Goal: Task Accomplishment & Management: Use online tool/utility

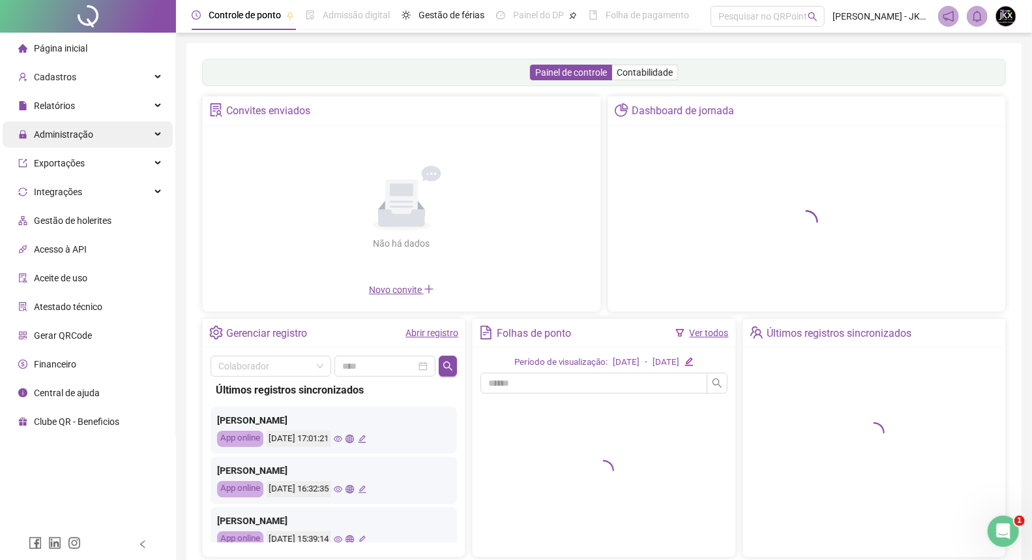
click at [96, 129] on div "Administração" at bounding box center [88, 134] width 170 height 26
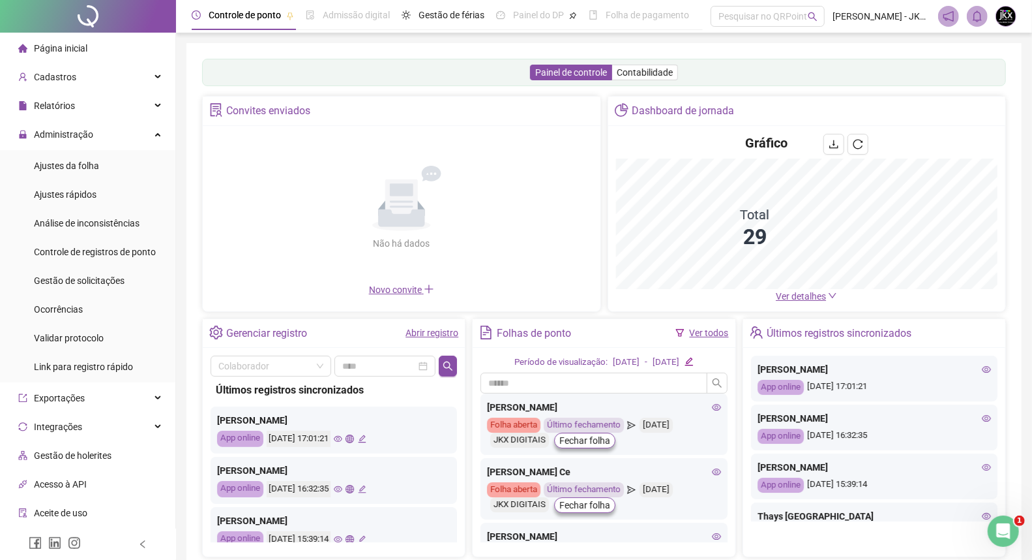
click at [98, 293] on ul "Ajustes da folha Ajustes rápidos Análise de inconsistências Controle de registr…" at bounding box center [87, 266] width 175 height 232
click at [98, 284] on span "Gestão de solicitações" at bounding box center [79, 280] width 91 height 10
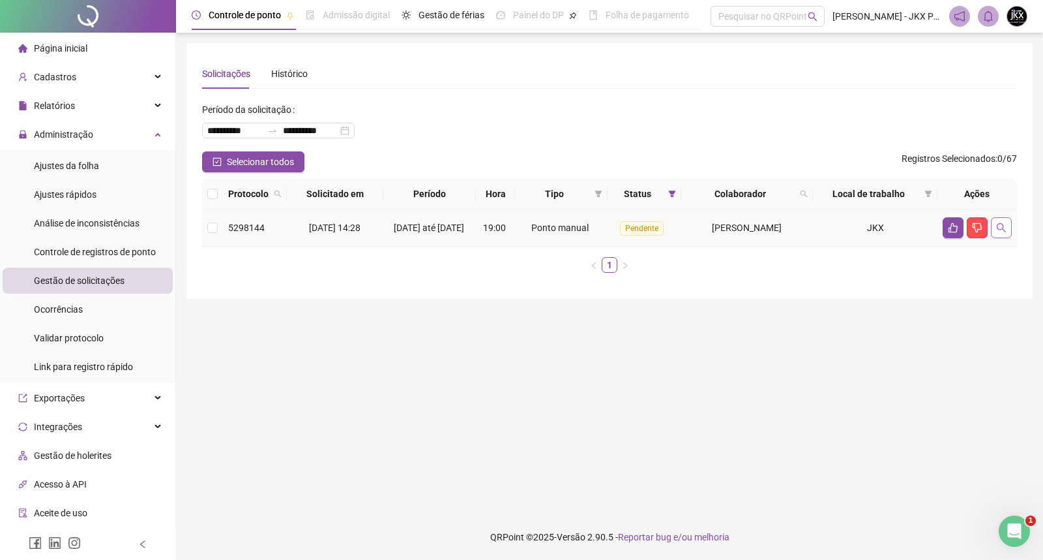
click at [1003, 233] on icon "search" at bounding box center [1001, 227] width 10 height 10
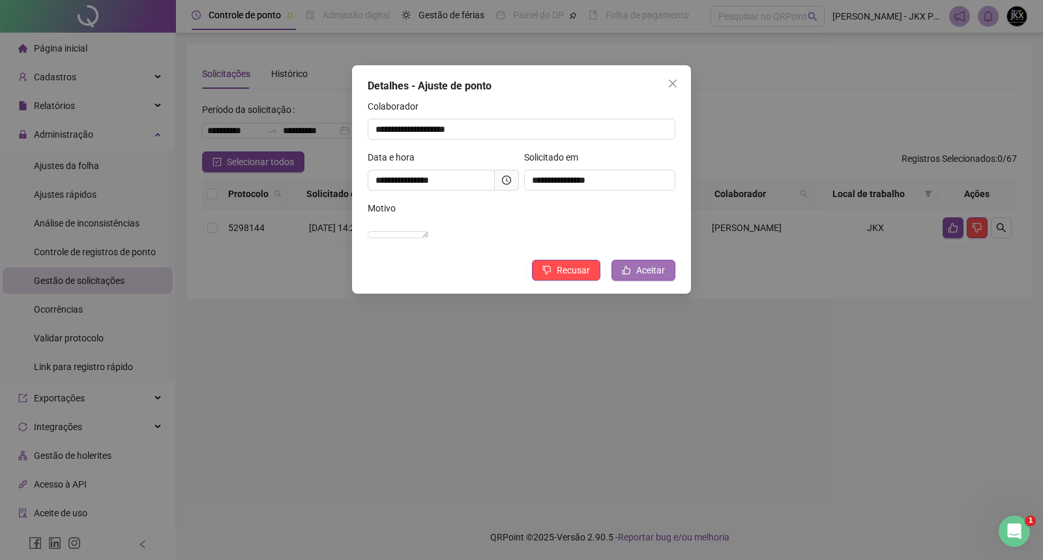
click at [659, 277] on span "Aceitar" at bounding box center [650, 270] width 29 height 14
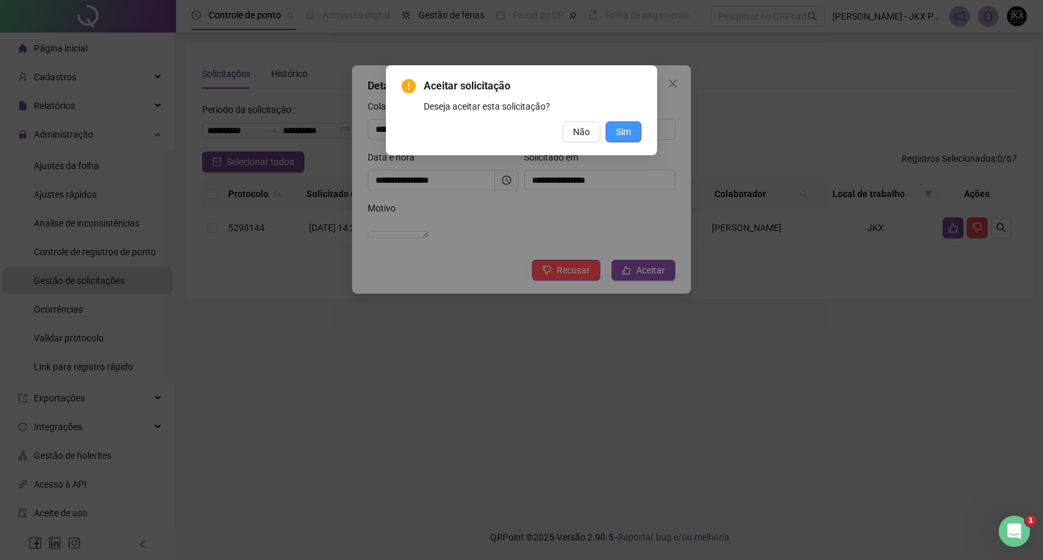
click at [621, 128] on span "Sim" at bounding box center [623, 132] width 15 height 14
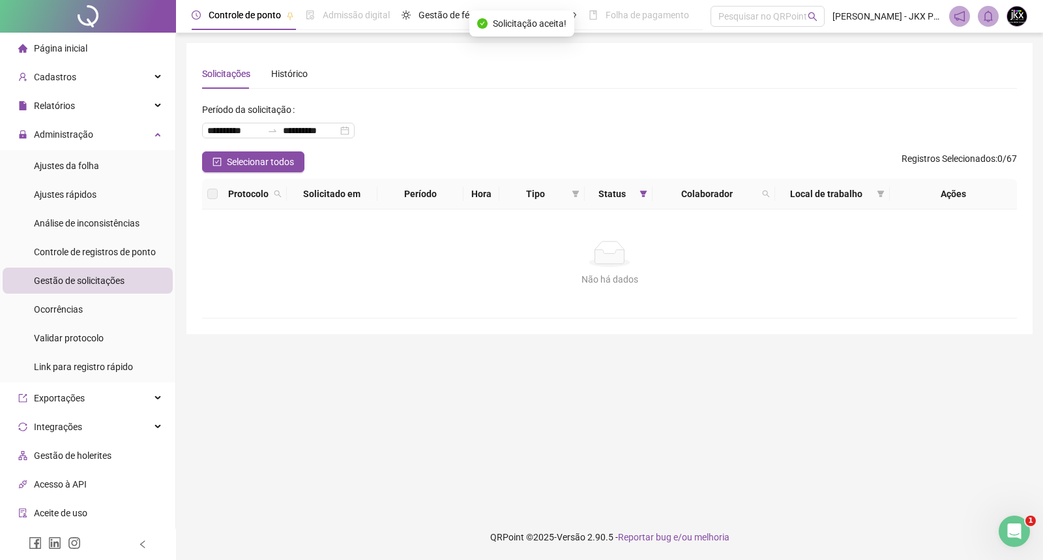
click at [517, 142] on div "**********" at bounding box center [609, 125] width 815 height 52
click at [72, 136] on span "Administração" at bounding box center [63, 134] width 59 height 10
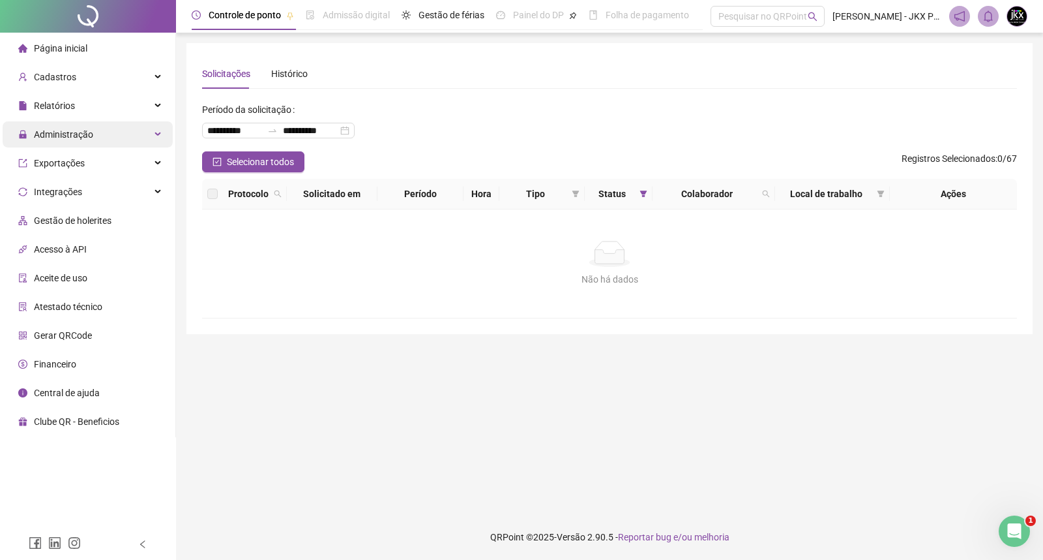
click at [80, 135] on span "Administração" at bounding box center [63, 134] width 59 height 10
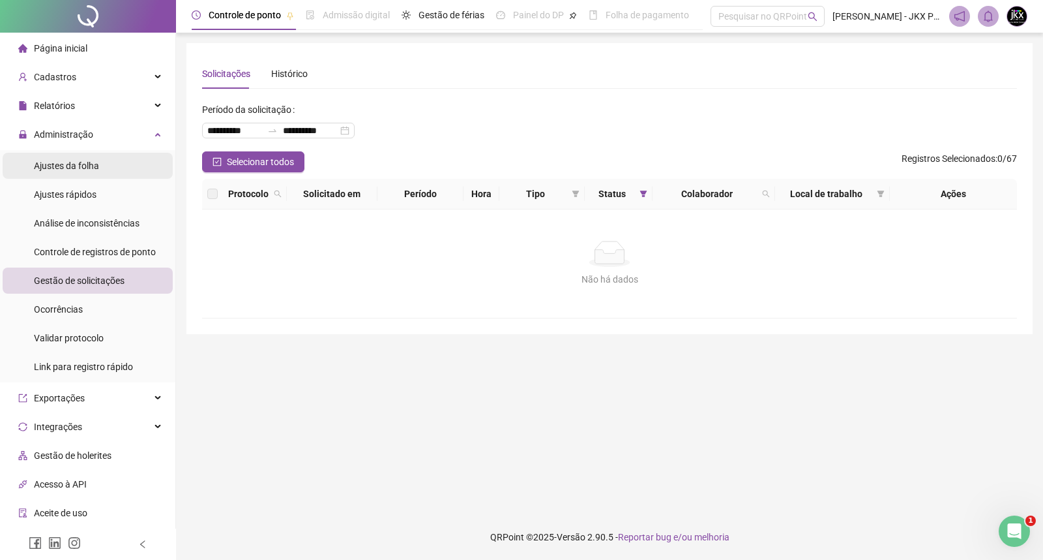
click at [86, 168] on span "Ajustes da folha" at bounding box center [66, 165] width 65 height 10
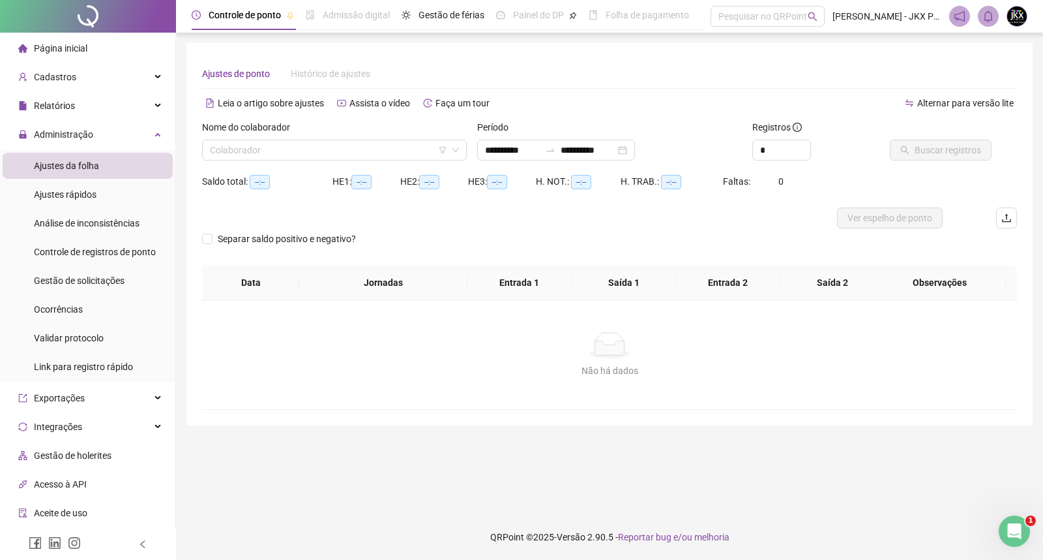
type input "**********"
click at [231, 155] on input "search" at bounding box center [328, 150] width 237 height 20
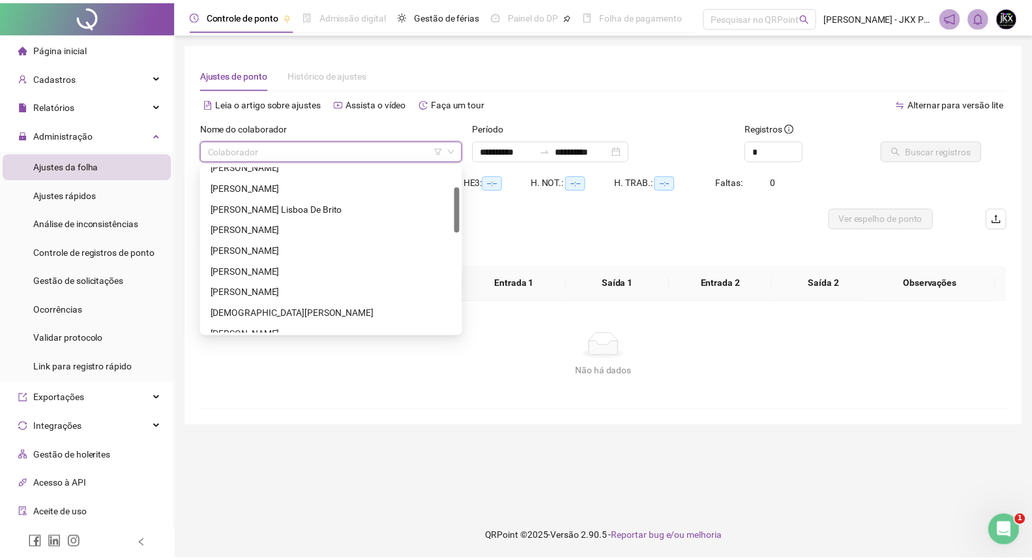
scroll to position [145, 0]
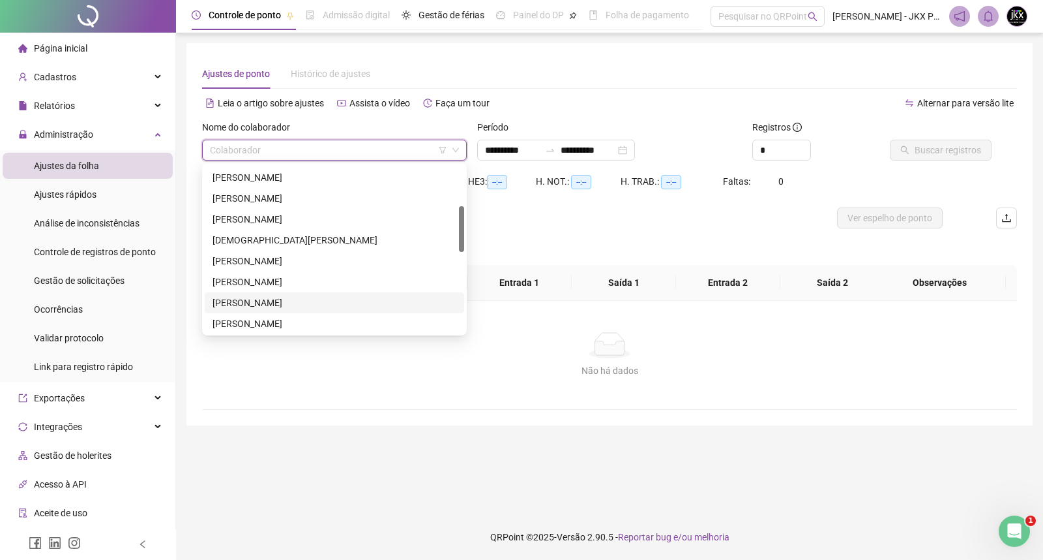
click at [268, 303] on div "[PERSON_NAME]" at bounding box center [335, 302] width 244 height 14
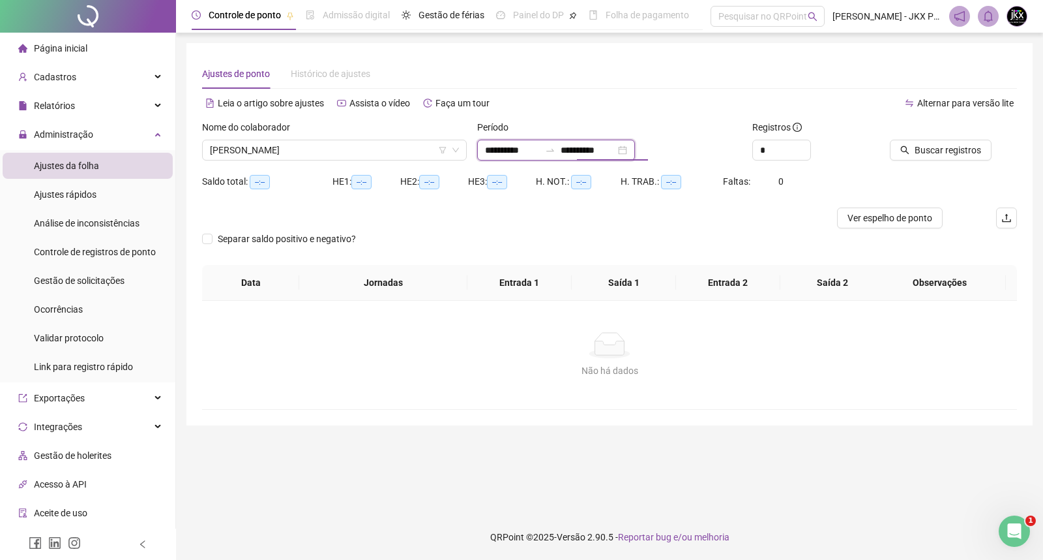
click at [593, 152] on input "**********" at bounding box center [588, 150] width 55 height 14
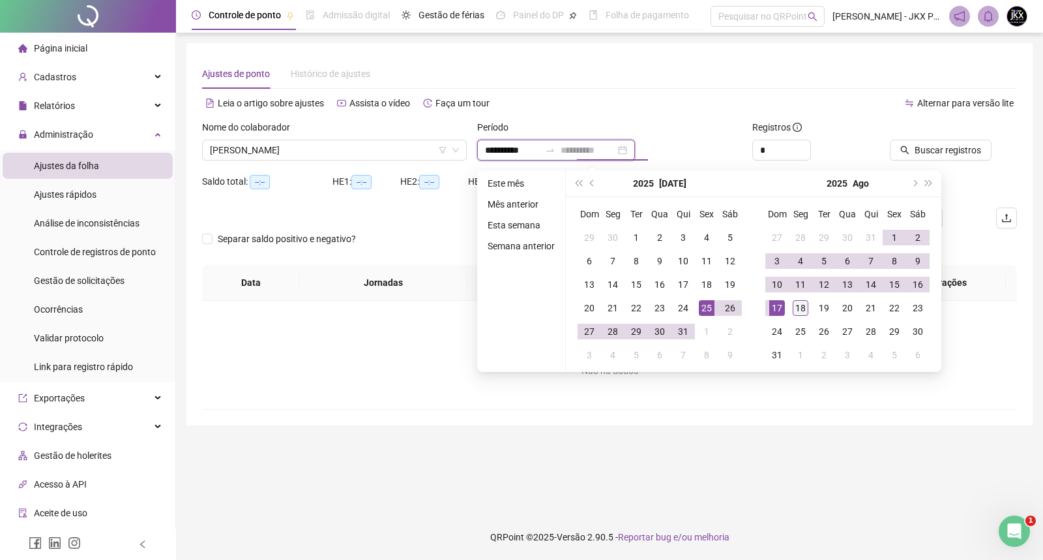
type input "**********"
click at [796, 307] on div "18" at bounding box center [801, 308] width 16 height 16
type input "**********"
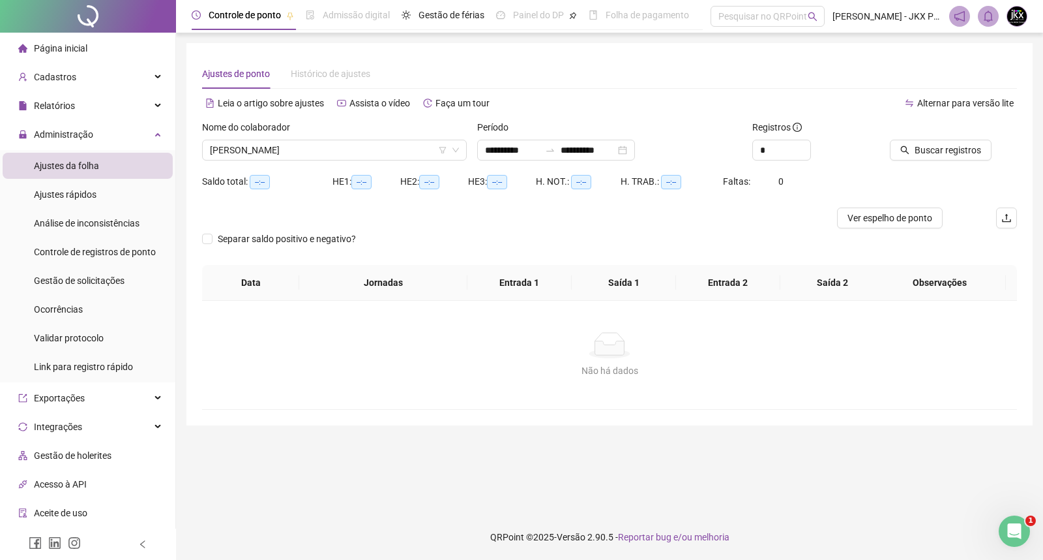
click at [699, 151] on div "**********" at bounding box center [609, 150] width 265 height 21
click at [928, 148] on span "Buscar registros" at bounding box center [948, 150] width 67 height 14
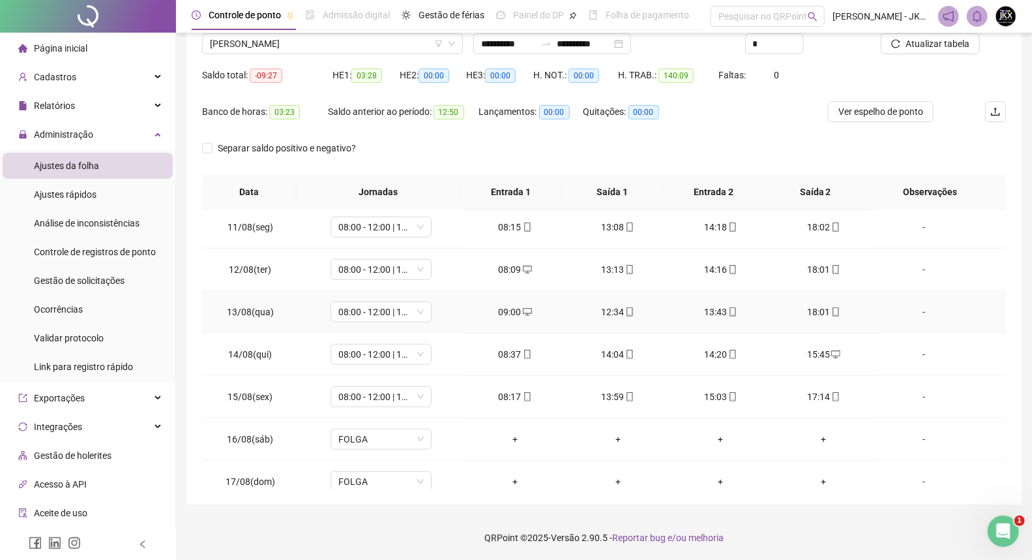
scroll to position [783, 0]
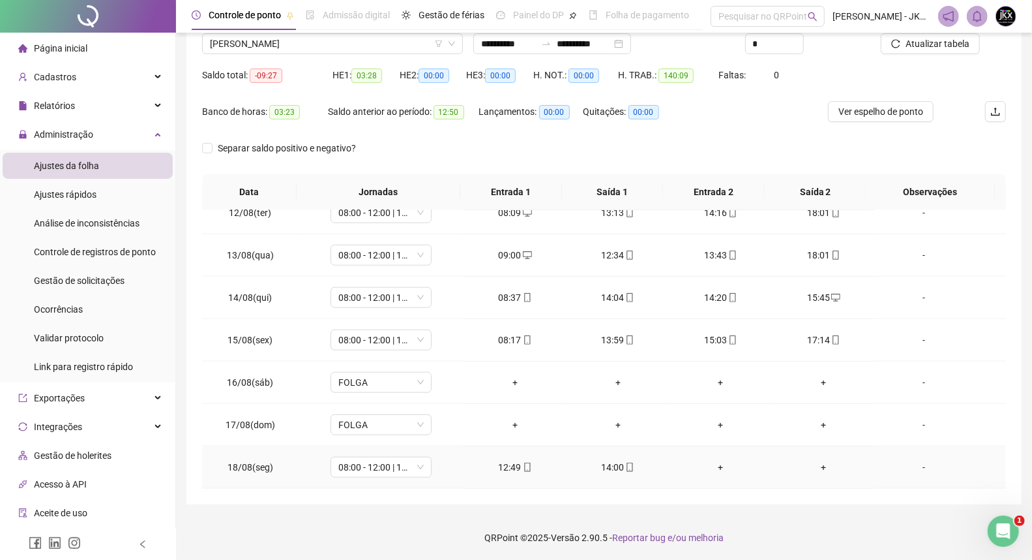
click at [714, 466] on div "+" at bounding box center [721, 467] width 82 height 14
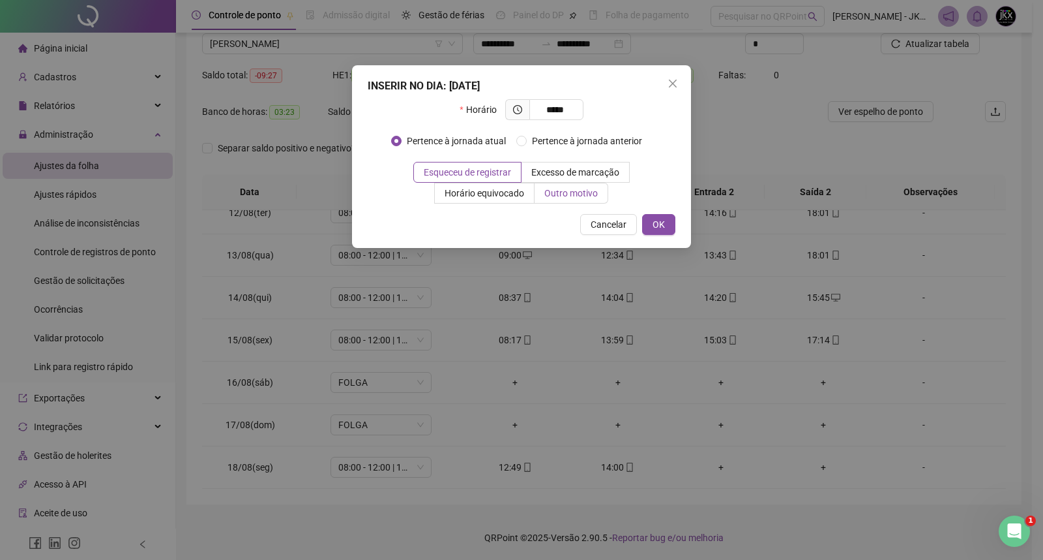
type input "*****"
click at [571, 196] on span "Outro motivo" at bounding box center [571, 193] width 53 height 10
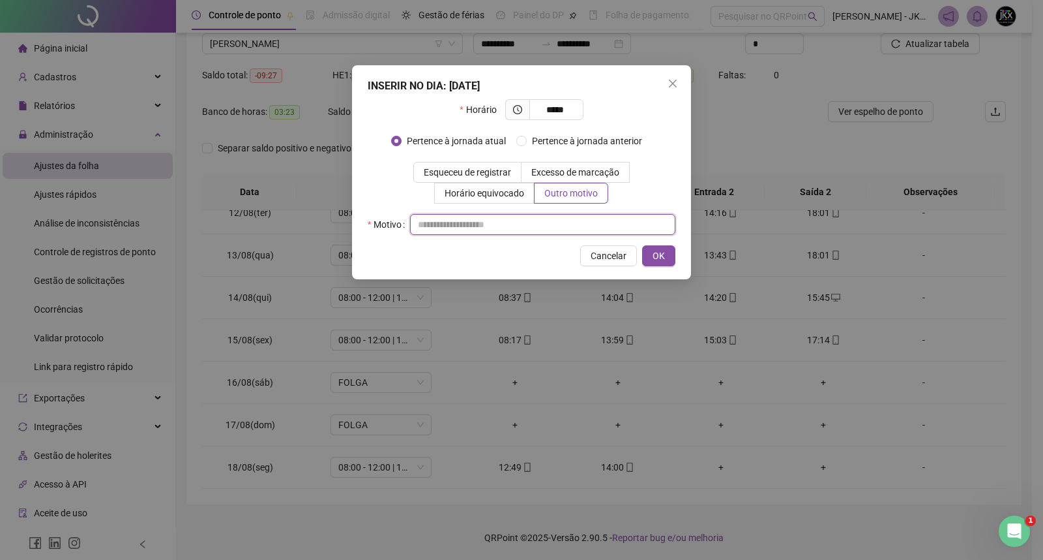
click at [580, 222] on input "text" at bounding box center [542, 224] width 265 height 21
type input "*"
click at [655, 262] on span "OK" at bounding box center [659, 255] width 12 height 14
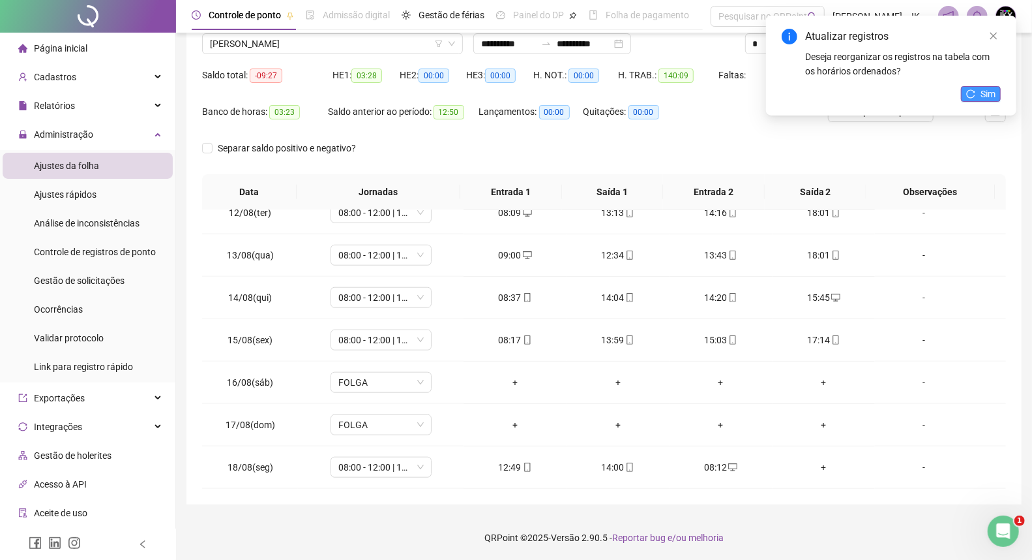
click at [975, 86] on button "Sim" at bounding box center [981, 94] width 40 height 16
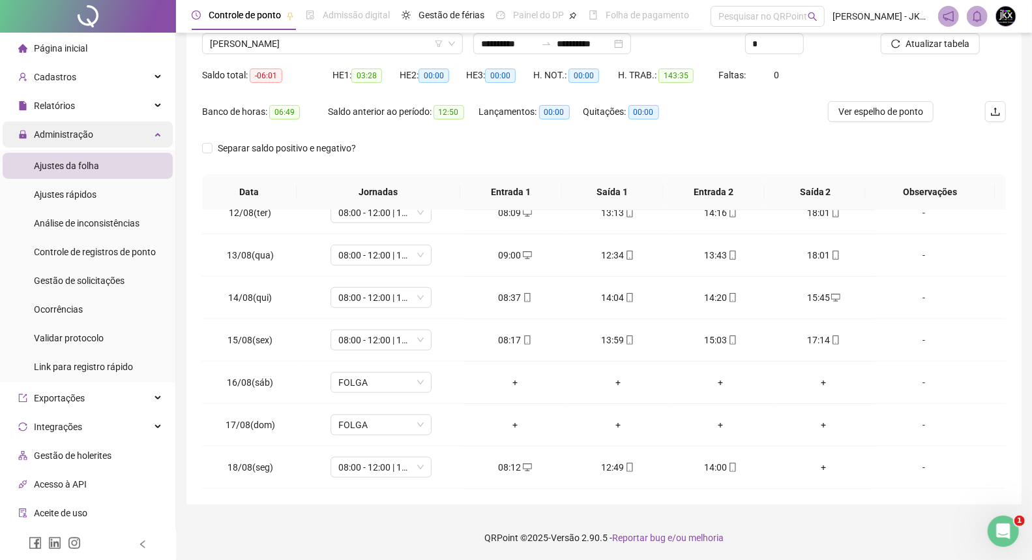
click at [68, 129] on span "Administração" at bounding box center [63, 134] width 59 height 10
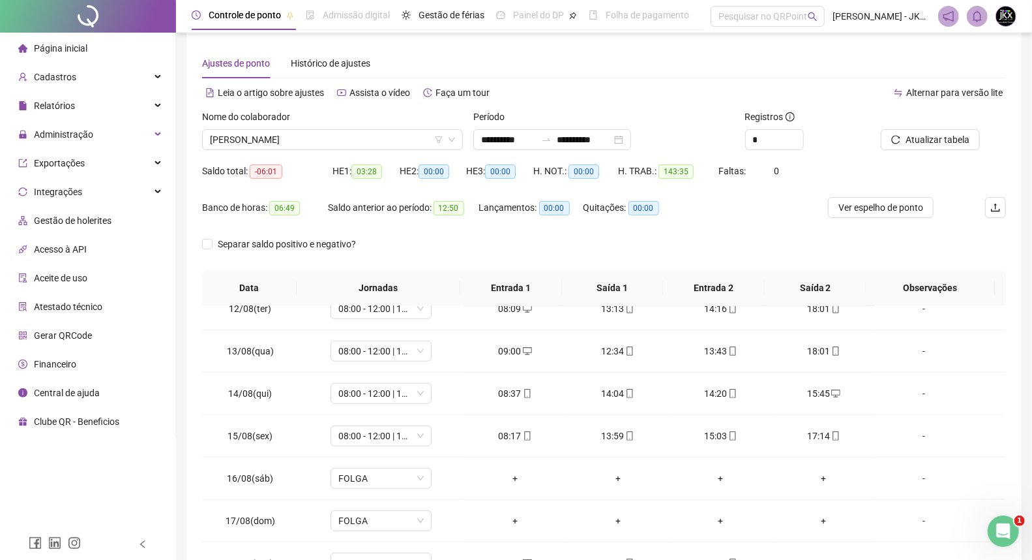
scroll to position [0, 0]
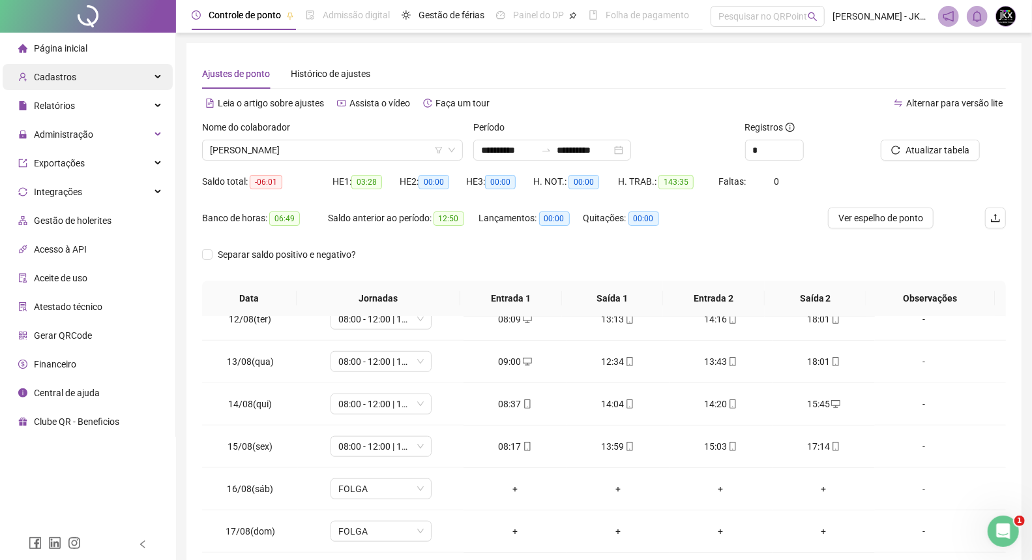
click at [57, 80] on span "Cadastros" at bounding box center [55, 77] width 42 height 10
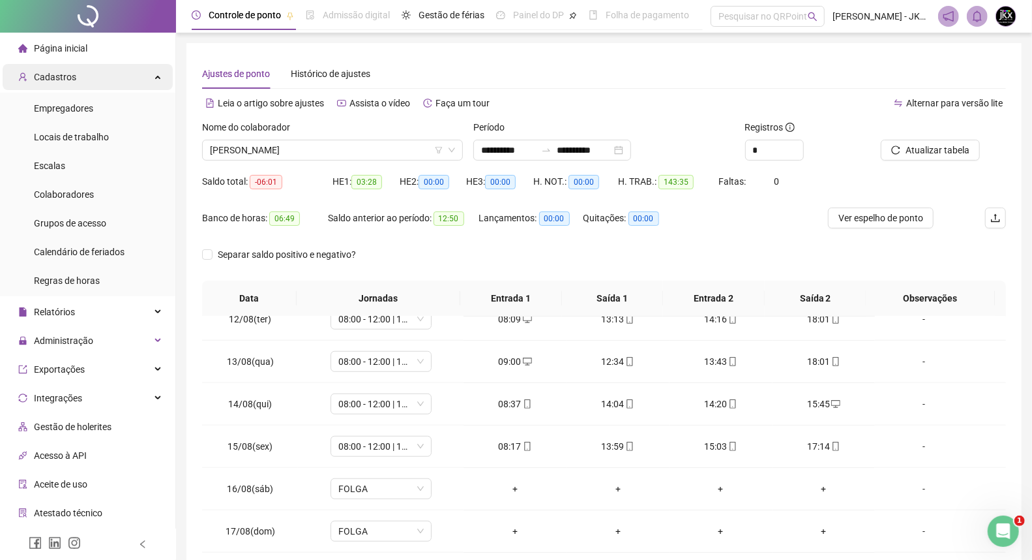
click at [57, 80] on span "Cadastros" at bounding box center [55, 77] width 42 height 10
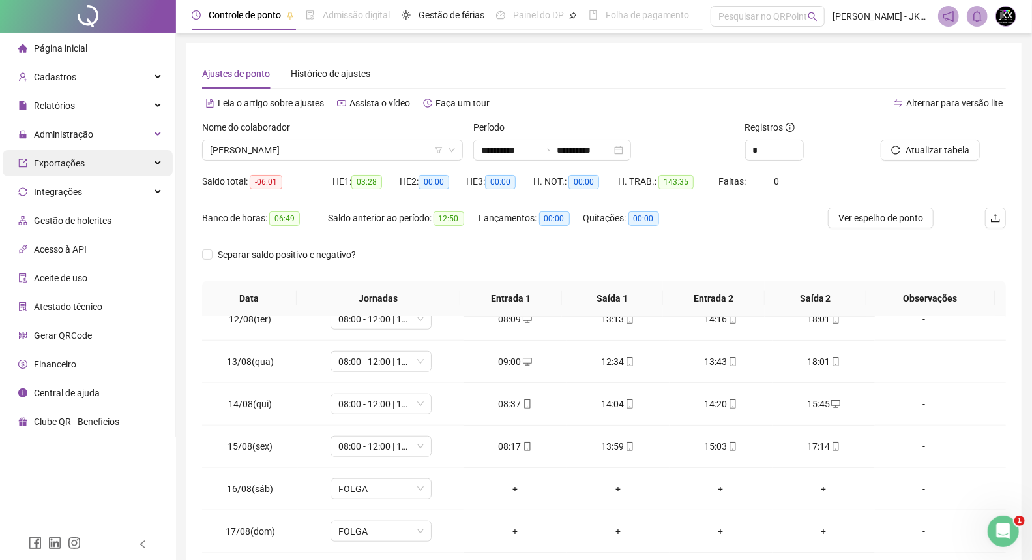
click at [61, 161] on span "Exportações" at bounding box center [59, 163] width 51 height 10
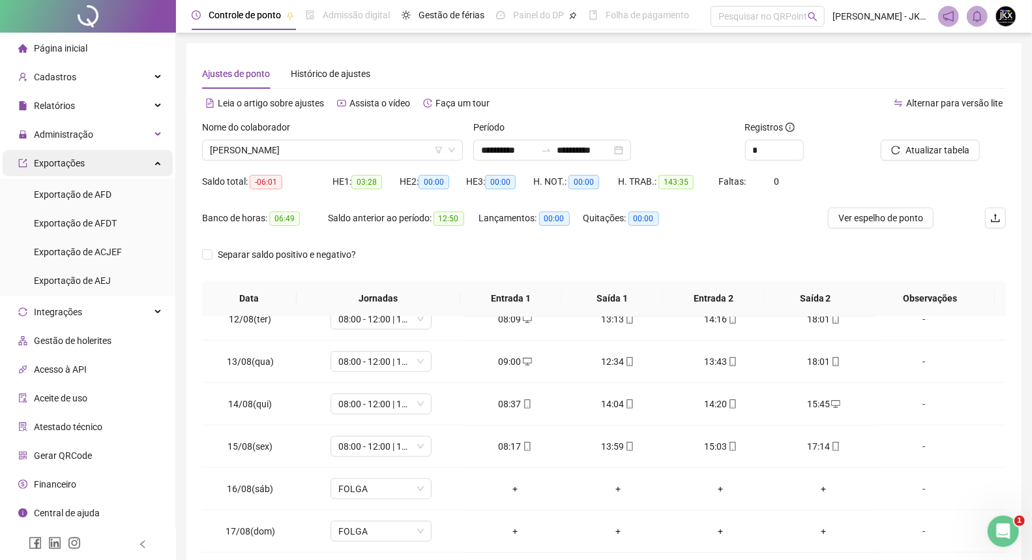
click at [61, 161] on span "Exportações" at bounding box center [59, 163] width 51 height 10
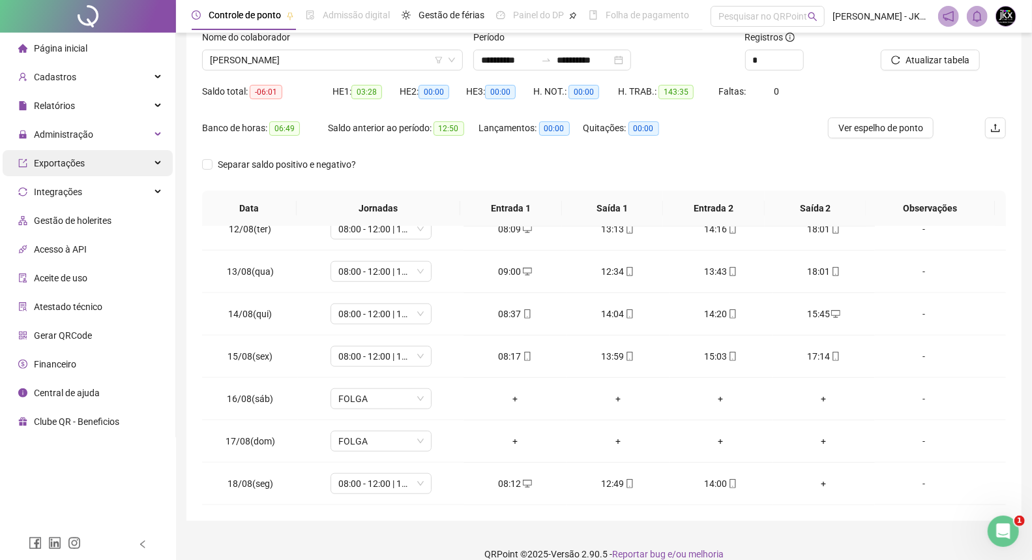
scroll to position [106, 0]
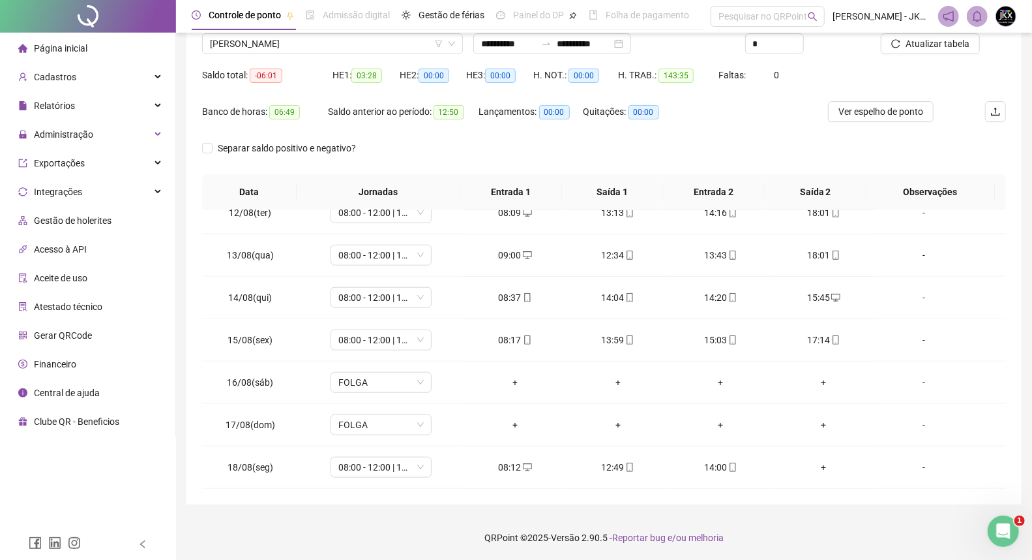
click at [61, 310] on span "Atestado técnico" at bounding box center [68, 306] width 68 height 10
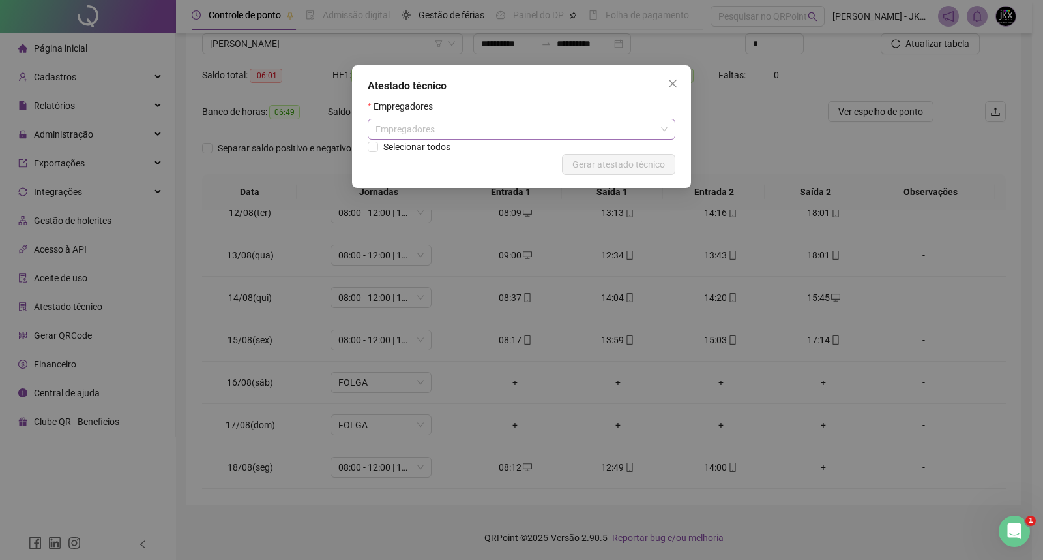
click at [441, 134] on div "Empregadores" at bounding box center [522, 129] width 308 height 21
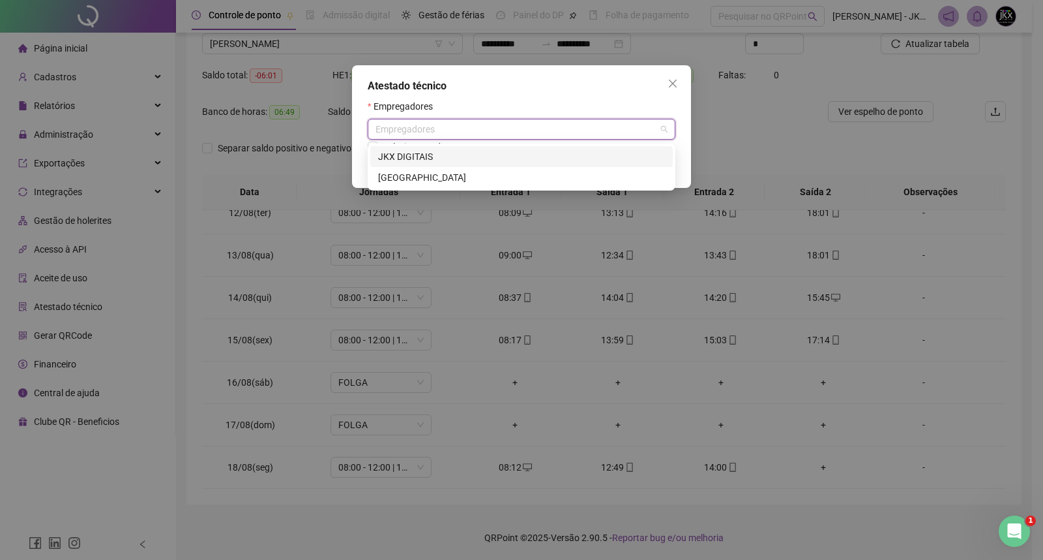
click at [674, 80] on icon "close" at bounding box center [673, 83] width 10 height 10
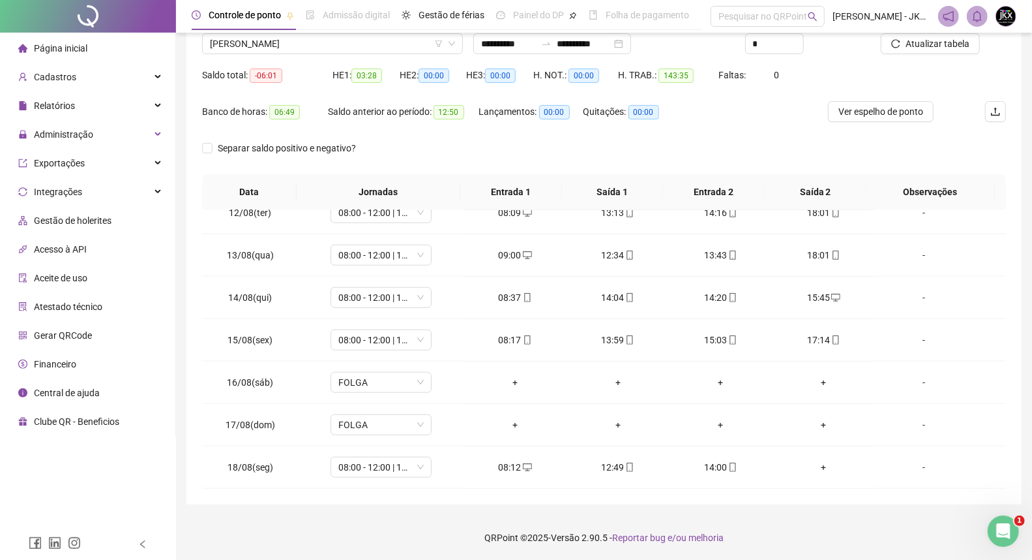
click at [55, 363] on span "Financeiro" at bounding box center [55, 364] width 42 height 10
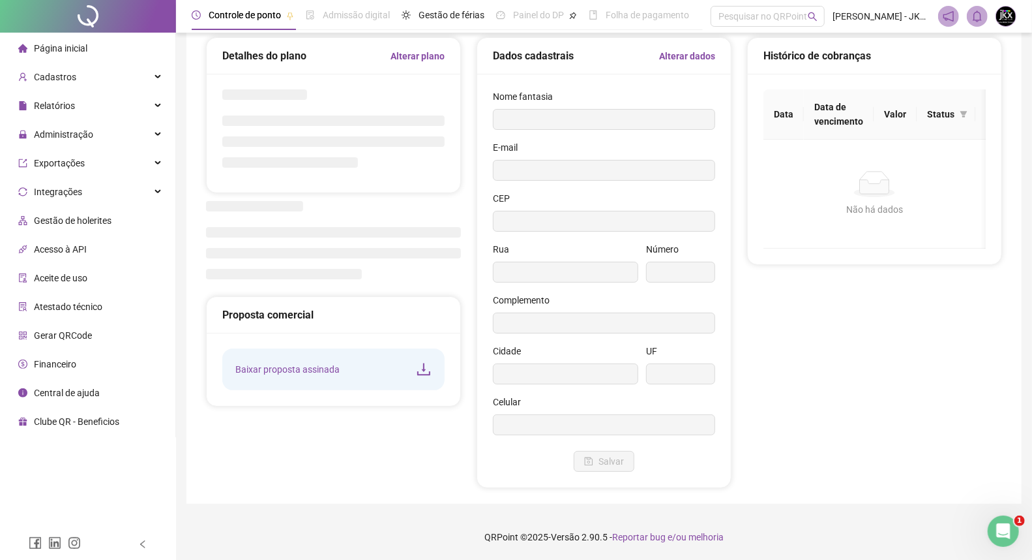
scroll to position [22, 0]
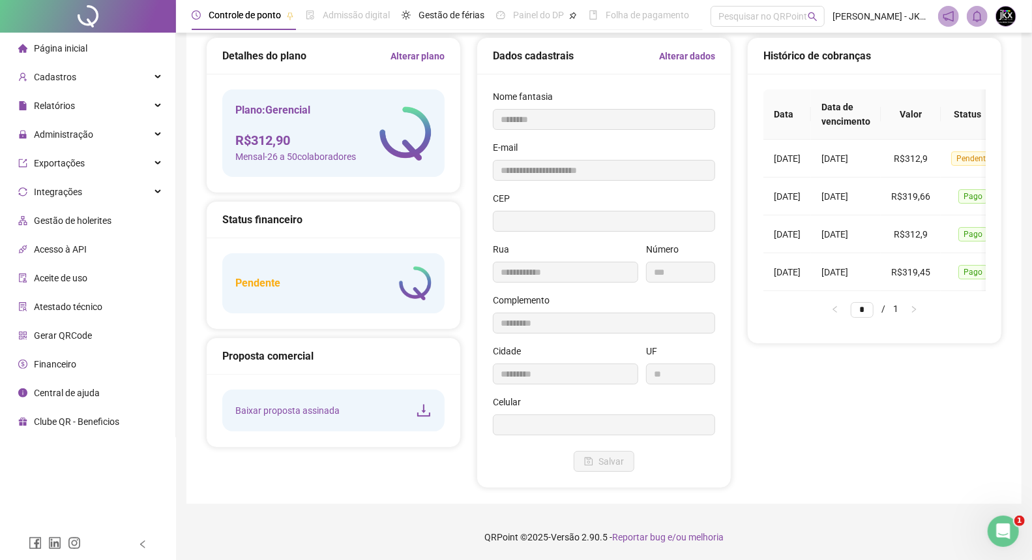
type input "********"
type input "**********"
type input "***"
type input "*********"
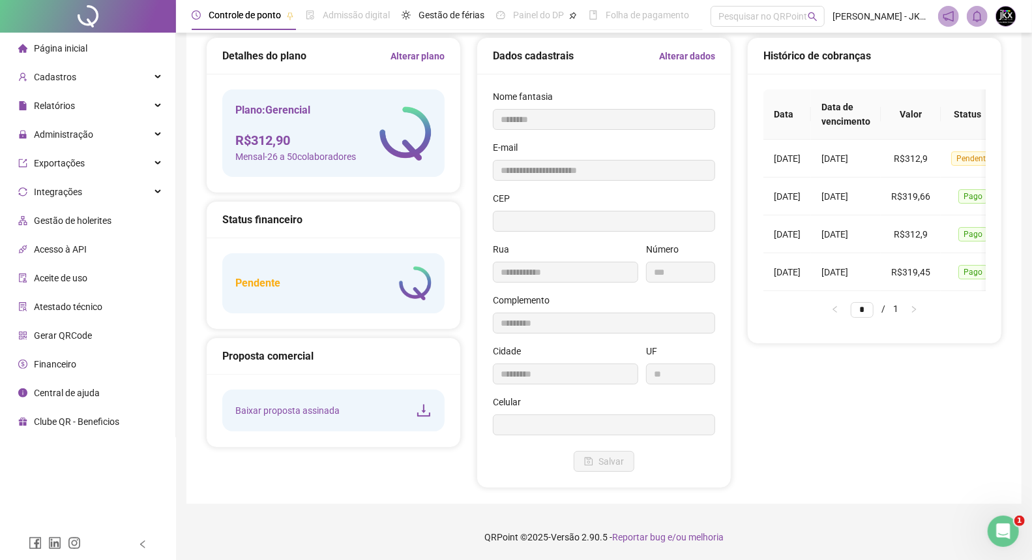
type input "*********"
type input "**"
type input "*********"
type input "**********"
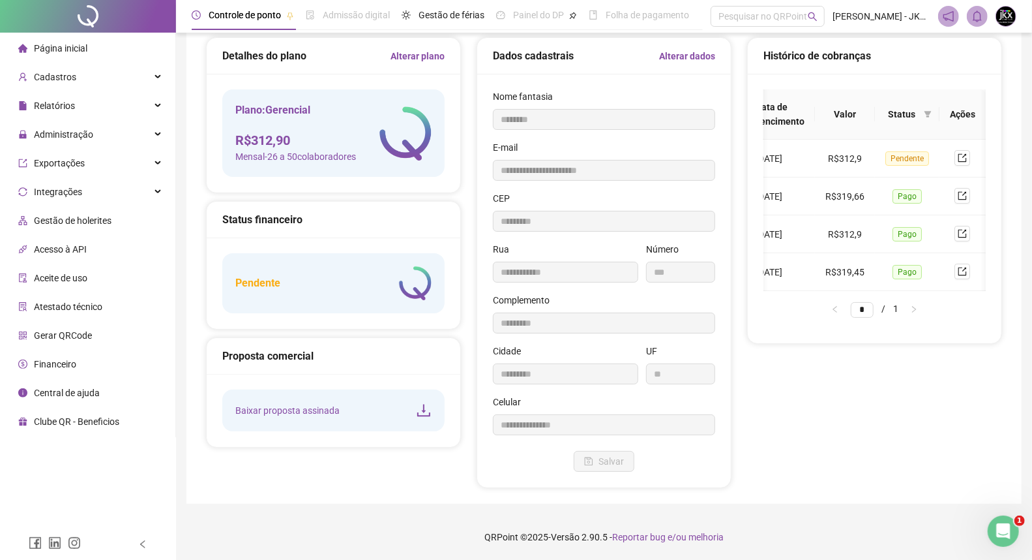
scroll to position [0, 0]
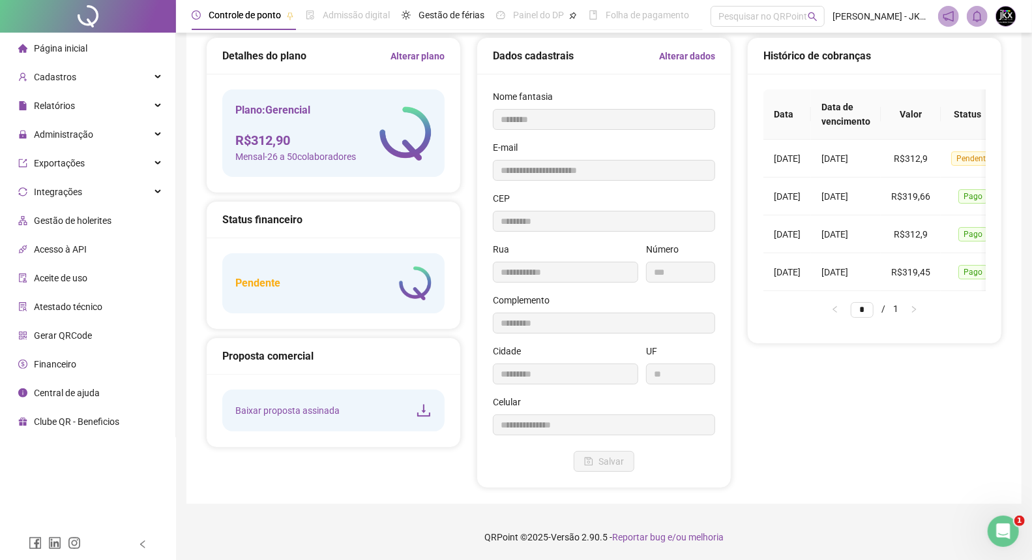
click at [307, 232] on div "Status financeiro" at bounding box center [334, 220] width 254 height 37
click at [288, 233] on div "Status financeiro" at bounding box center [334, 220] width 254 height 37
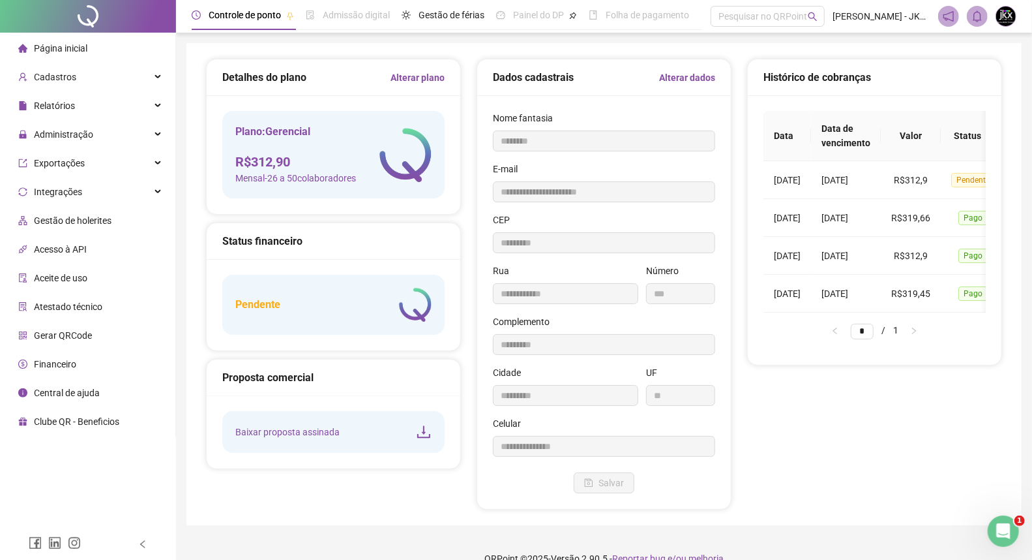
click at [47, 250] on span "Acesso à API" at bounding box center [60, 249] width 53 height 10
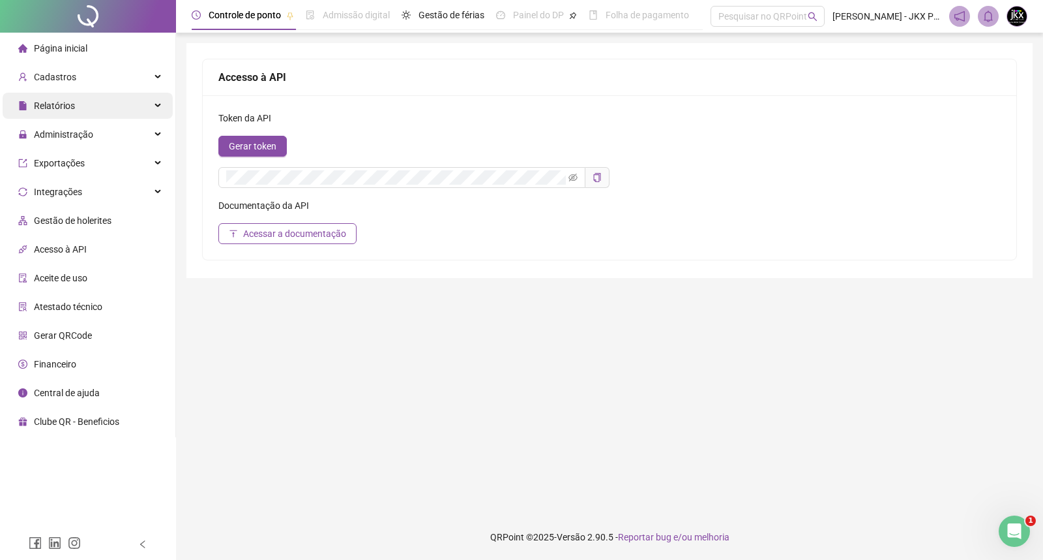
click at [57, 100] on span "Relatórios" at bounding box center [54, 105] width 41 height 10
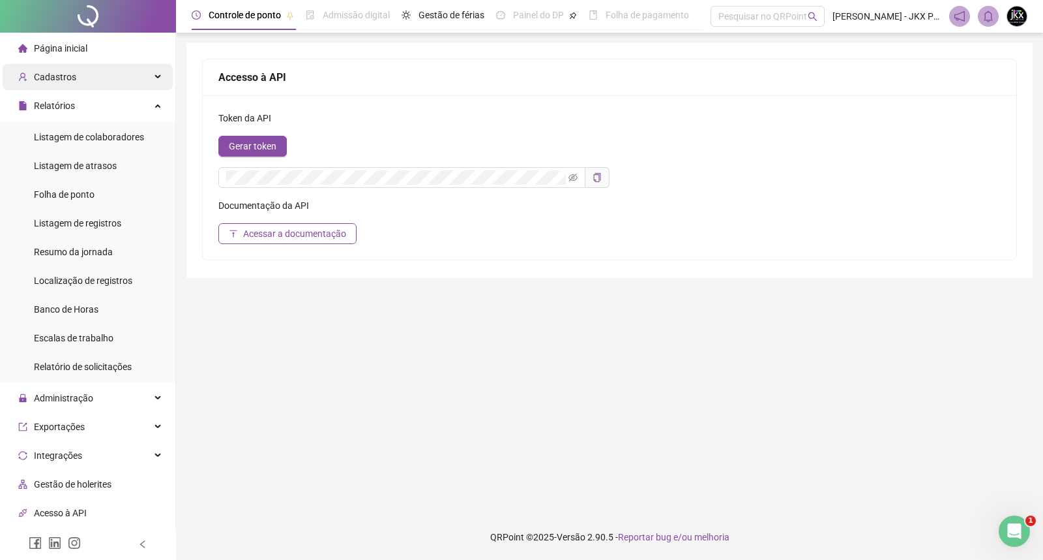
click at [57, 76] on span "Cadastros" at bounding box center [55, 77] width 42 height 10
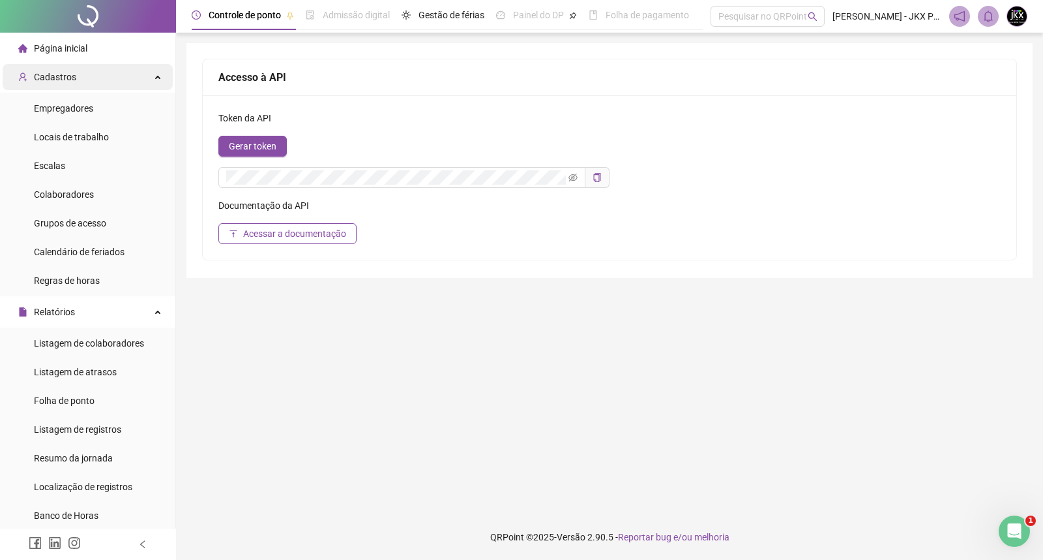
click at [57, 76] on span "Cadastros" at bounding box center [55, 77] width 42 height 10
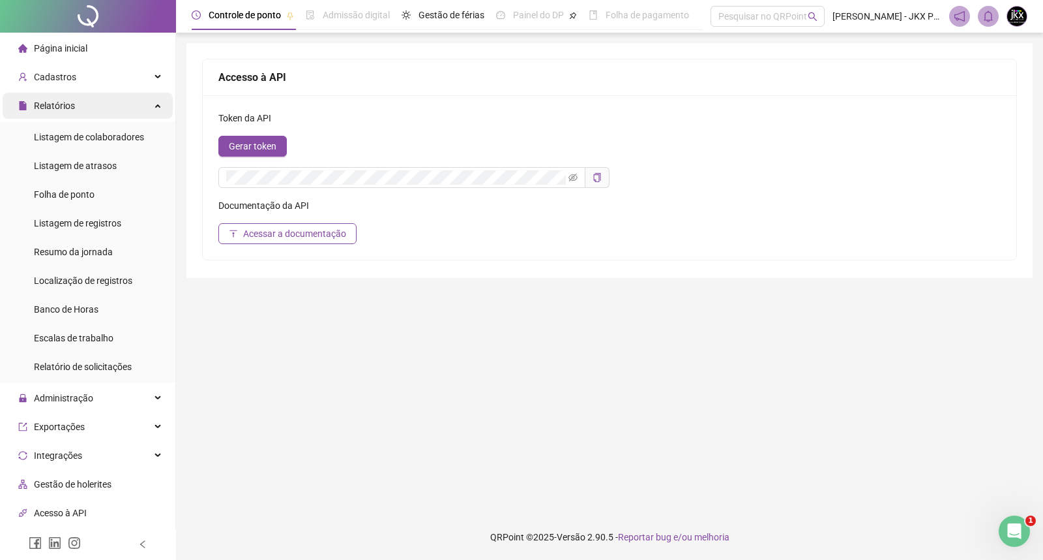
click at [61, 104] on span "Relatórios" at bounding box center [54, 105] width 41 height 10
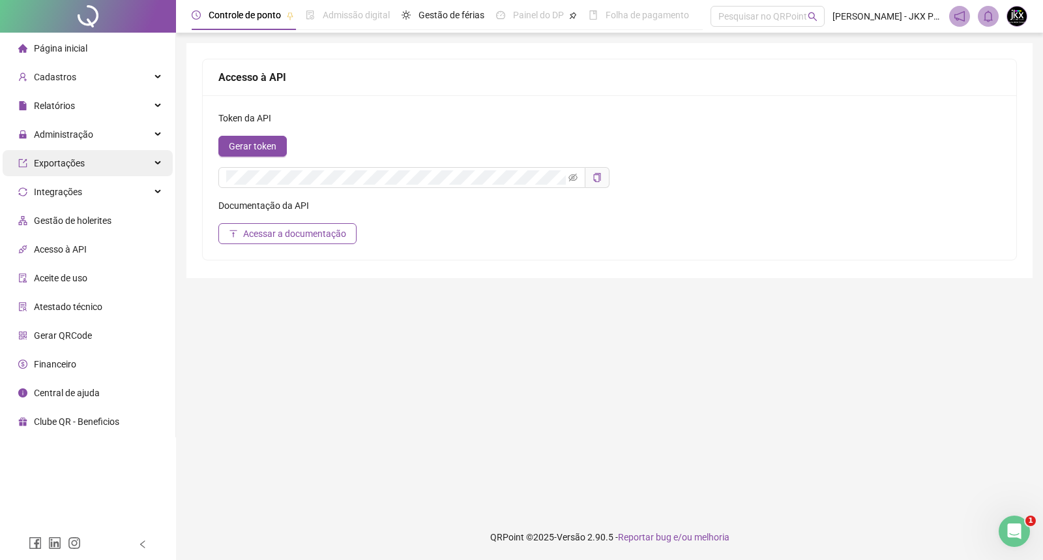
click at [61, 160] on span "Exportações" at bounding box center [59, 163] width 51 height 10
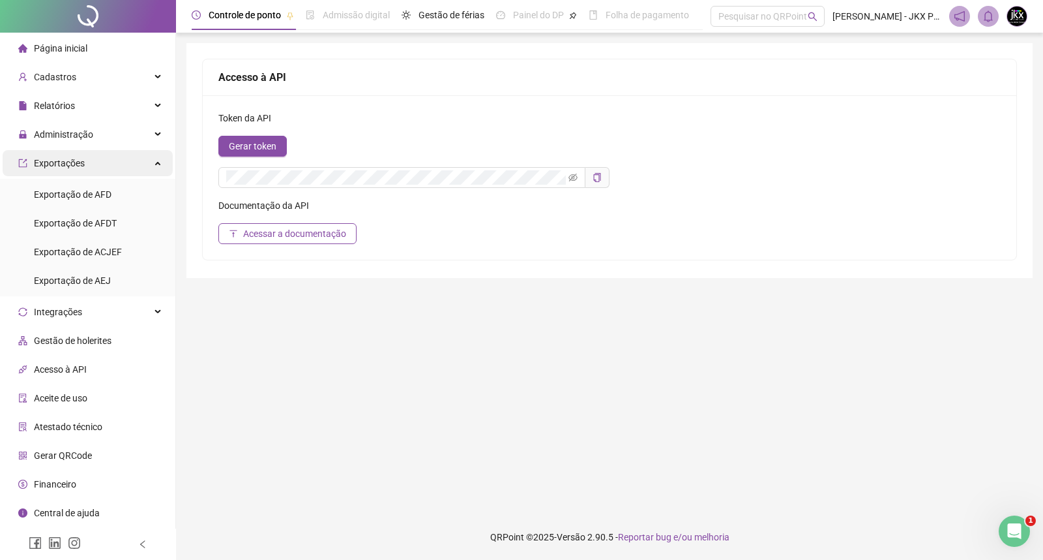
click at [61, 160] on span "Exportações" at bounding box center [59, 163] width 51 height 10
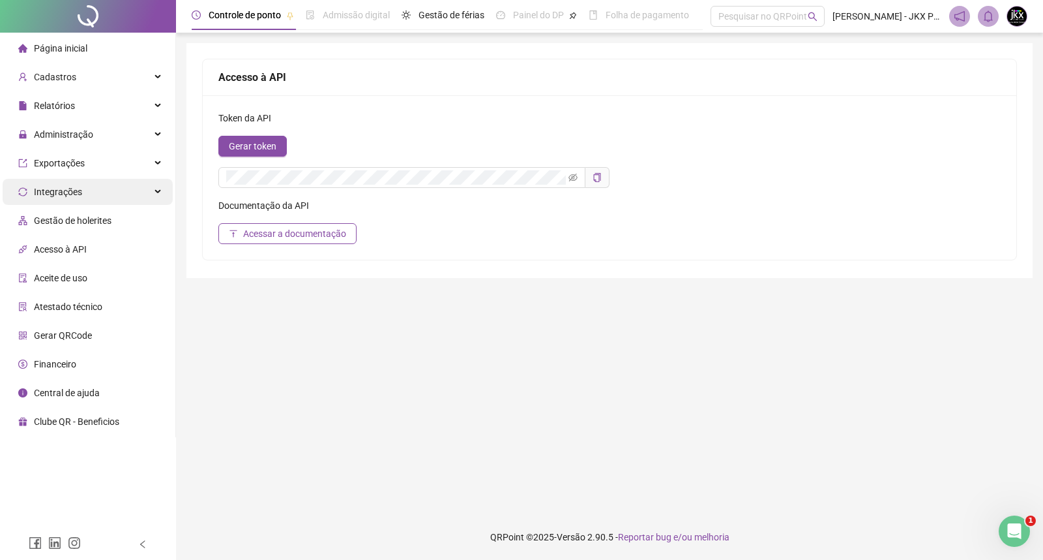
click at [60, 198] on span "Integrações" at bounding box center [50, 192] width 64 height 26
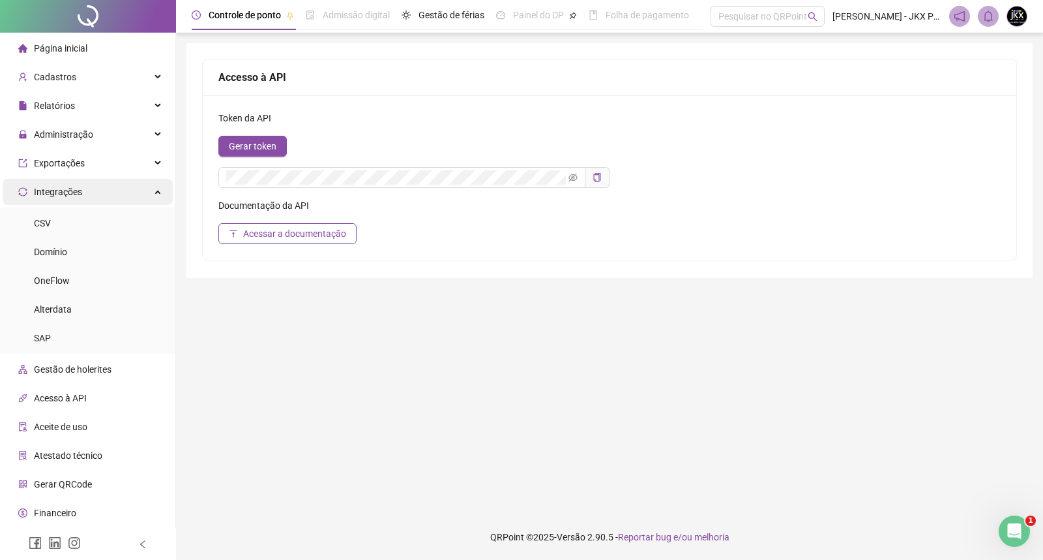
click at [59, 194] on span "Integrações" at bounding box center [58, 192] width 48 height 10
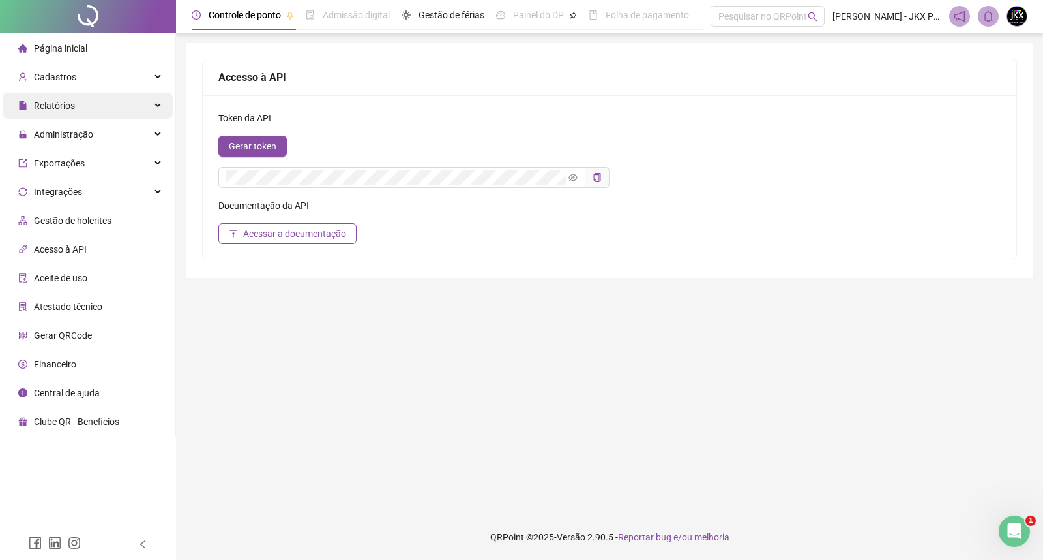
click at [62, 105] on span "Relatórios" at bounding box center [54, 105] width 41 height 10
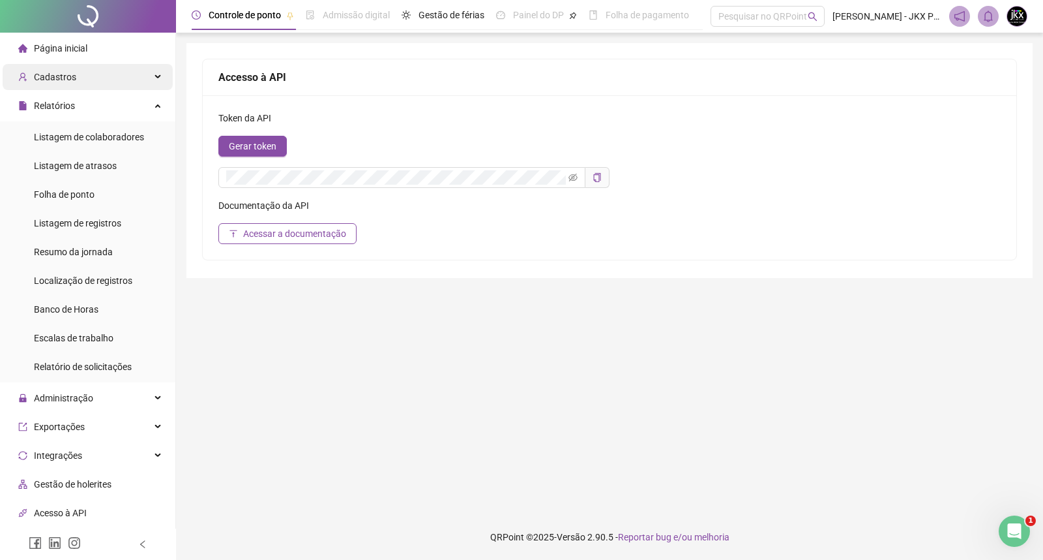
click at [66, 74] on span "Cadastros" at bounding box center [55, 77] width 42 height 10
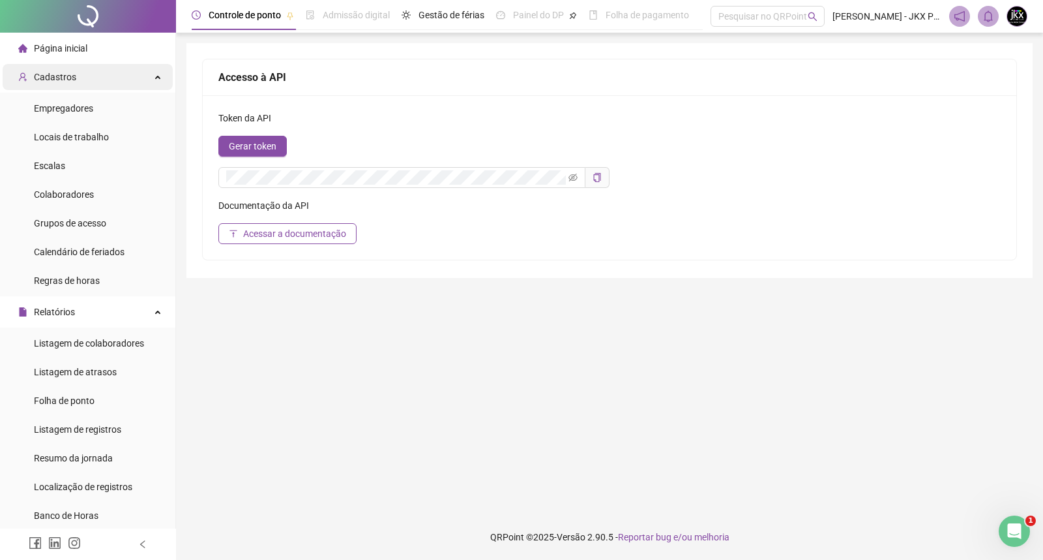
click at [61, 81] on span "Cadastros" at bounding box center [55, 77] width 42 height 10
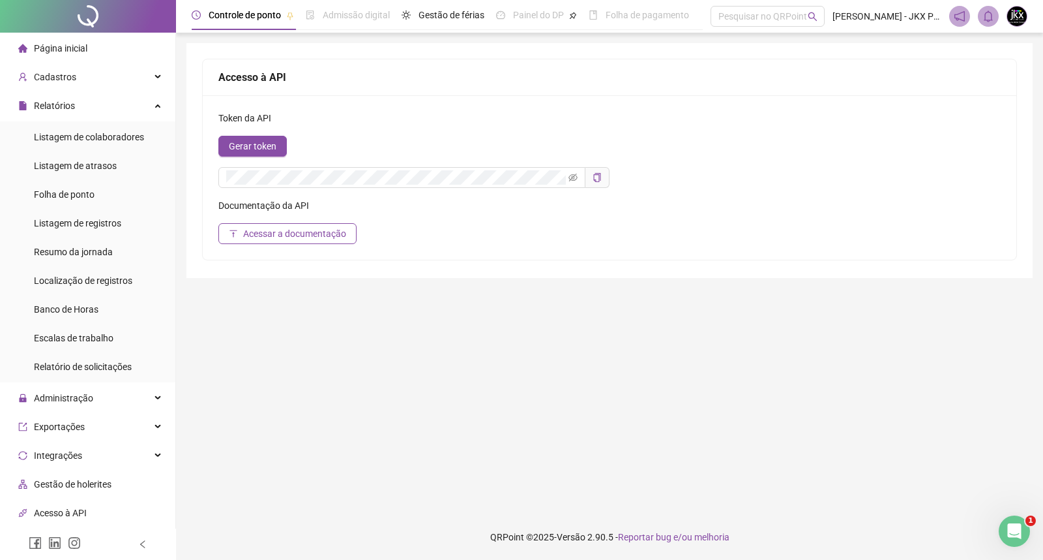
click at [50, 40] on div "Página inicial" at bounding box center [52, 48] width 69 height 26
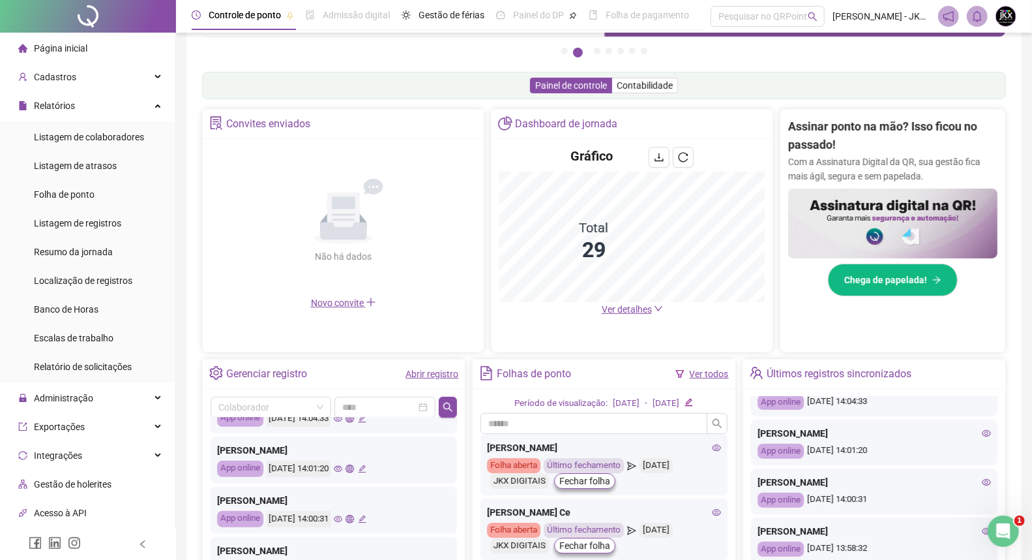
scroll to position [144, 0]
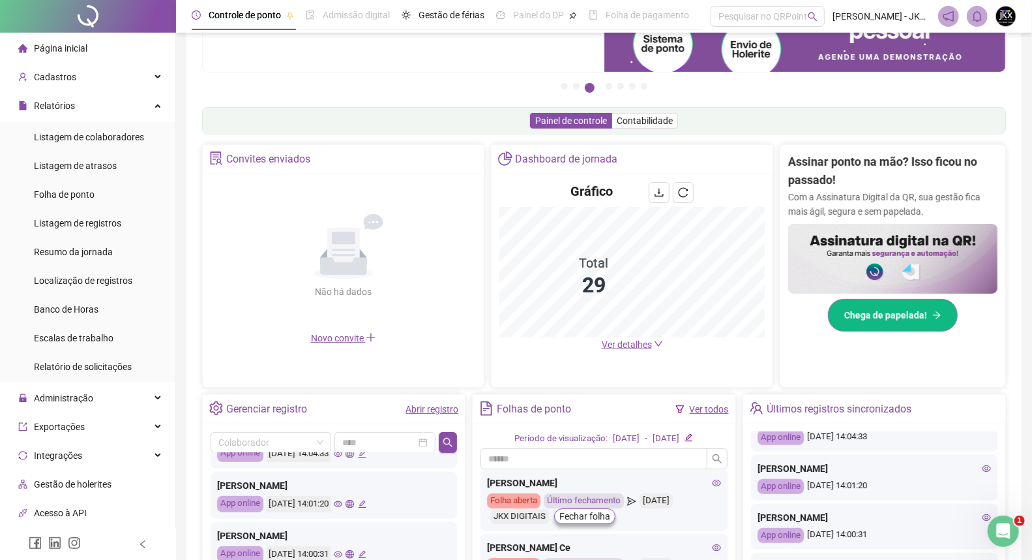
click at [880, 311] on span "Chega de papelada!" at bounding box center [886, 315] width 83 height 14
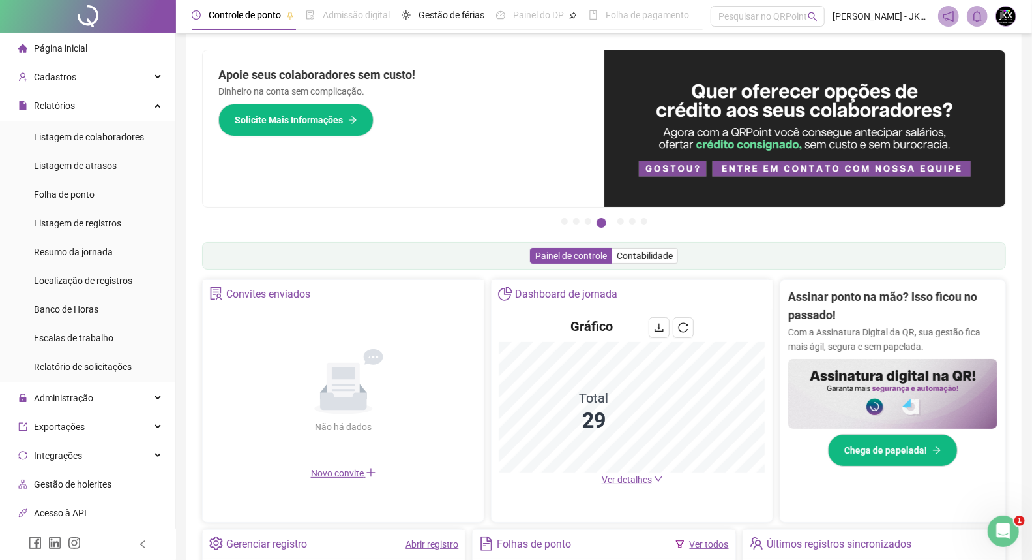
scroll to position [0, 0]
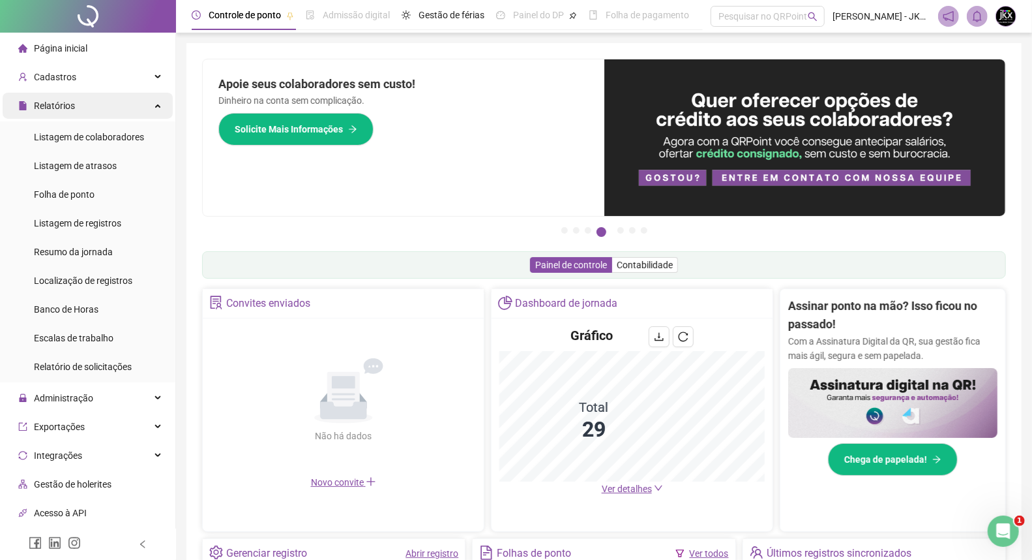
click at [85, 105] on div "Relatórios" at bounding box center [88, 106] width 170 height 26
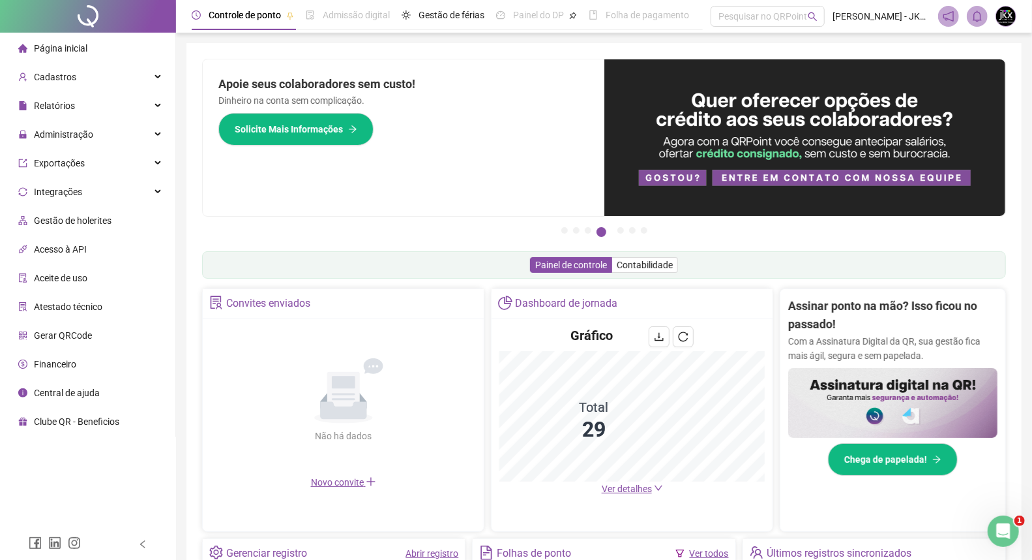
scroll to position [72, 0]
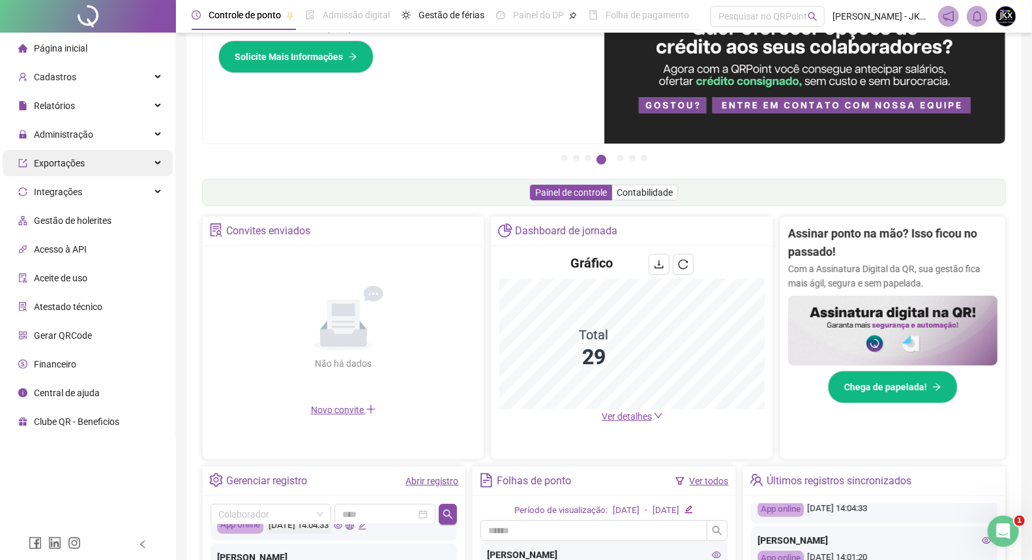
click at [77, 166] on span "Exportações" at bounding box center [59, 163] width 51 height 10
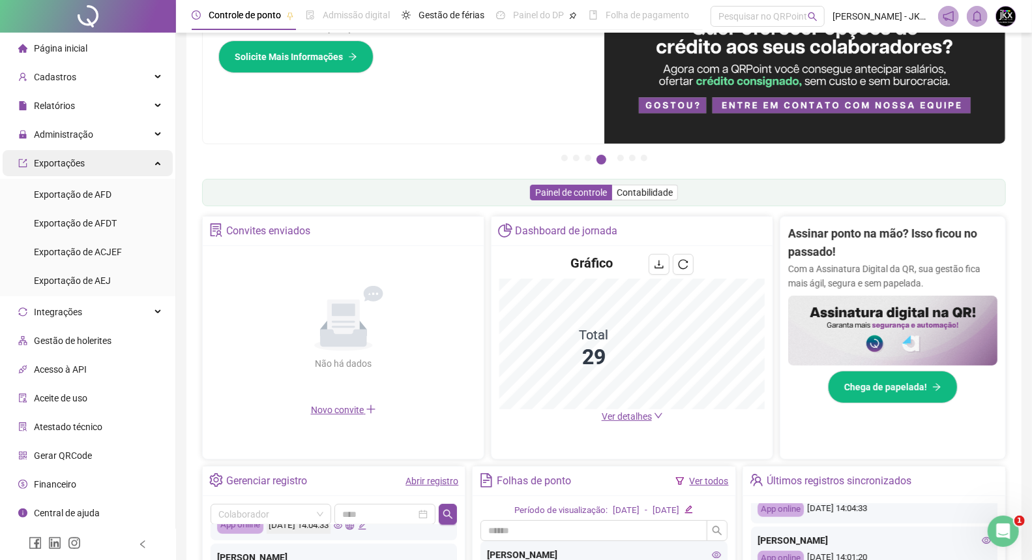
click at [77, 161] on span "Exportações" at bounding box center [59, 163] width 51 height 10
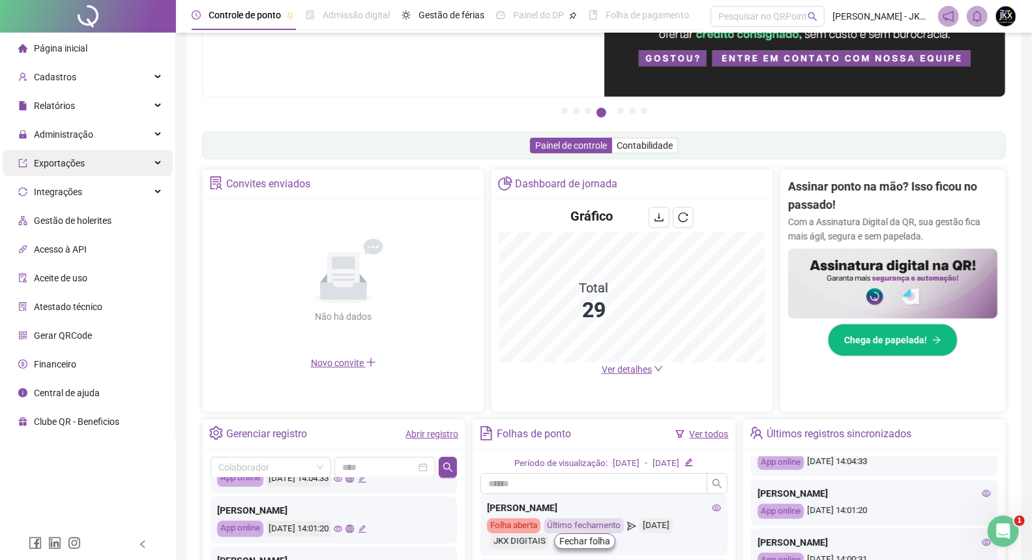
scroll to position [145, 0]
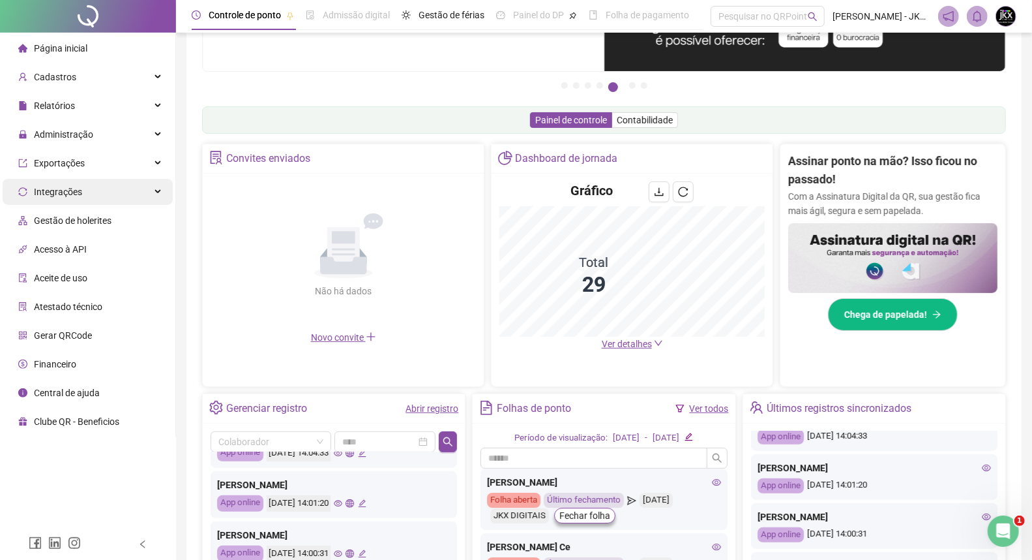
click at [76, 190] on span "Integrações" at bounding box center [58, 192] width 48 height 10
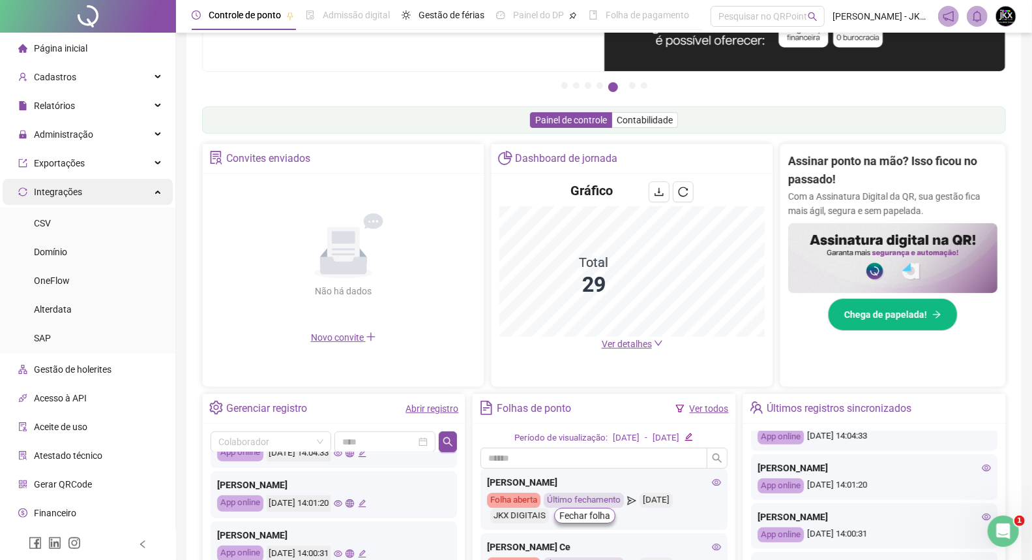
click at [76, 190] on span "Integrações" at bounding box center [58, 192] width 48 height 10
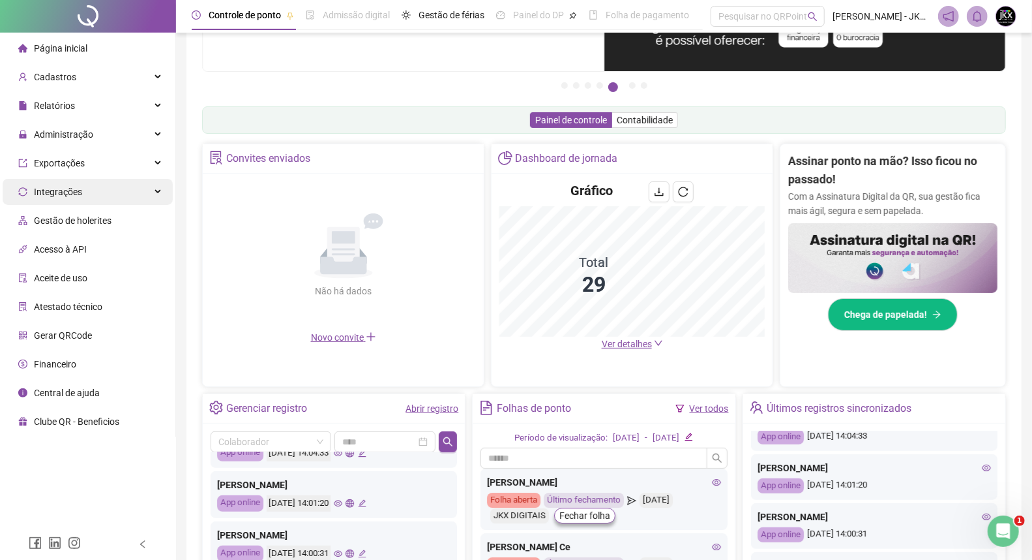
click at [76, 190] on span "Integrações" at bounding box center [58, 192] width 48 height 10
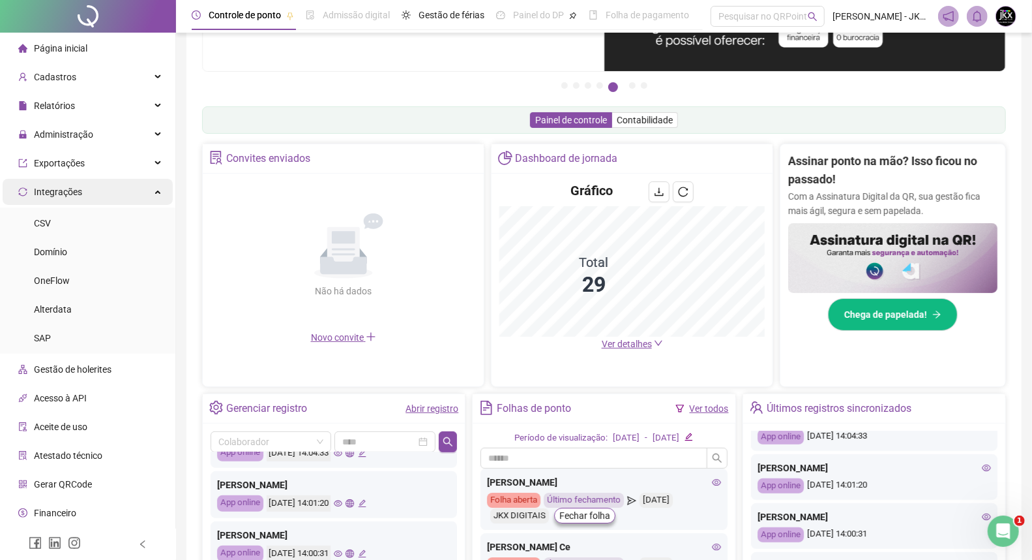
click at [70, 194] on span "Integrações" at bounding box center [58, 192] width 48 height 10
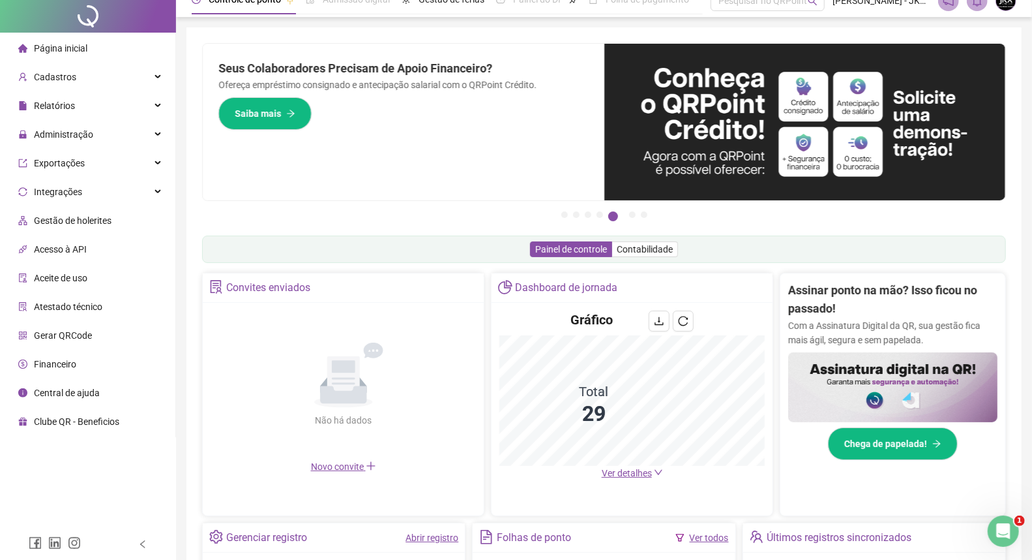
scroll to position [0, 0]
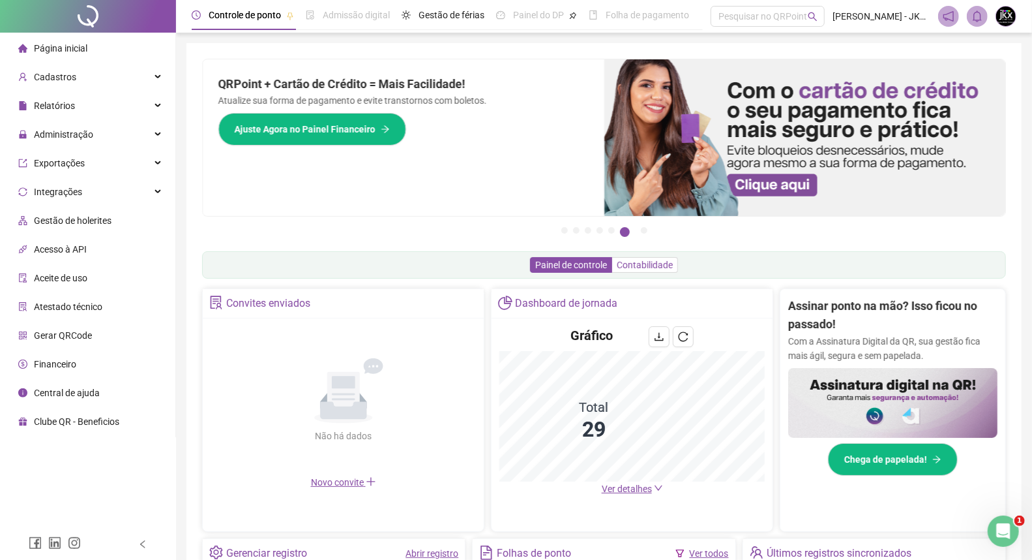
click at [643, 264] on span "Contabilidade" at bounding box center [645, 265] width 56 height 10
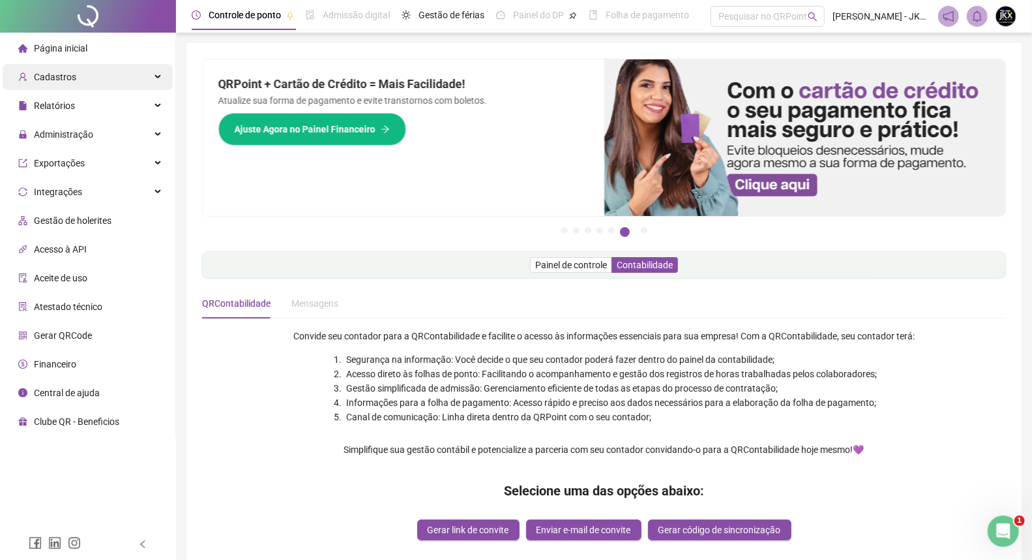
click at [59, 76] on span "Cadastros" at bounding box center [55, 77] width 42 height 10
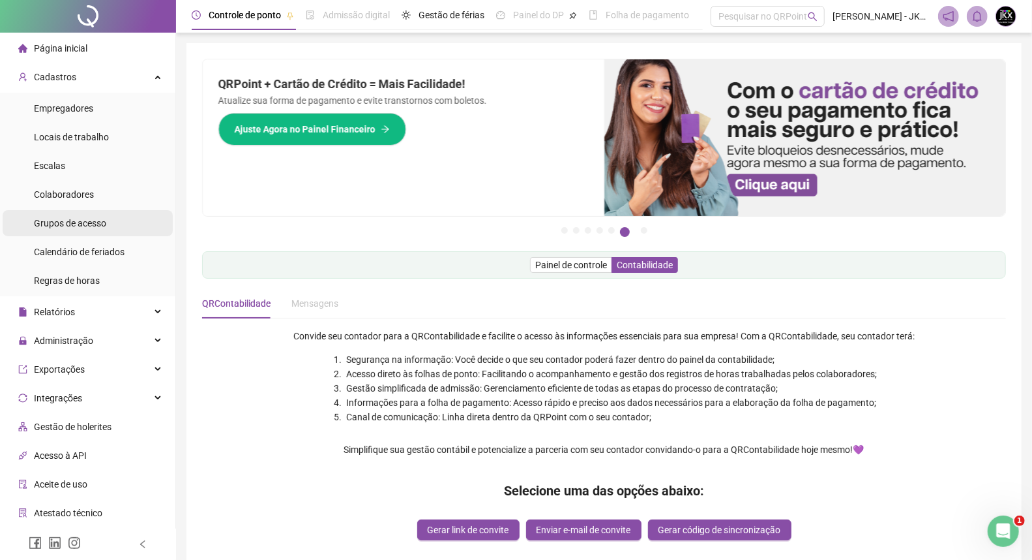
click at [61, 222] on span "Grupos de acesso" at bounding box center [70, 223] width 72 height 10
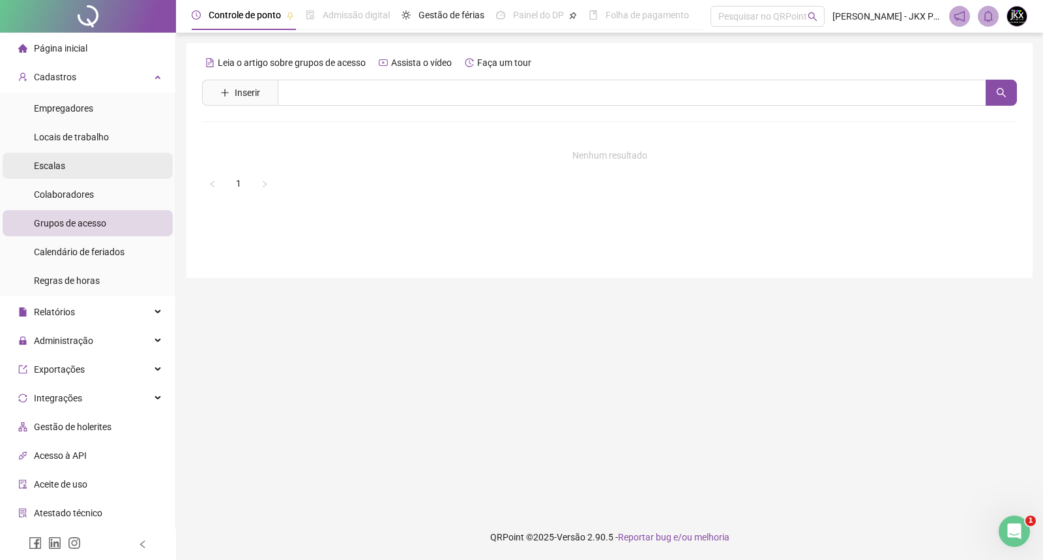
click at [67, 164] on li "Escalas" at bounding box center [88, 166] width 170 height 26
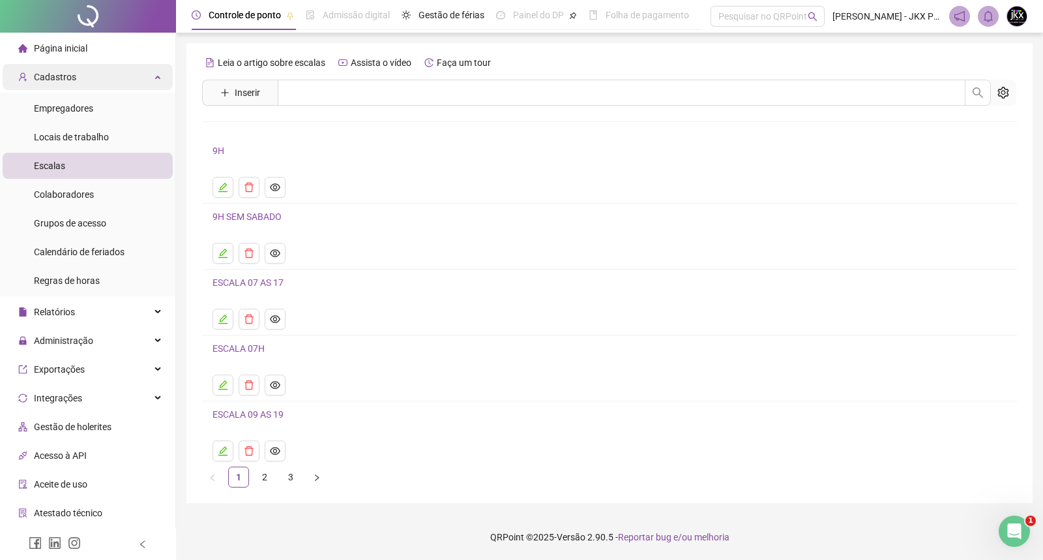
click at [61, 80] on span "Cadastros" at bounding box center [55, 77] width 42 height 10
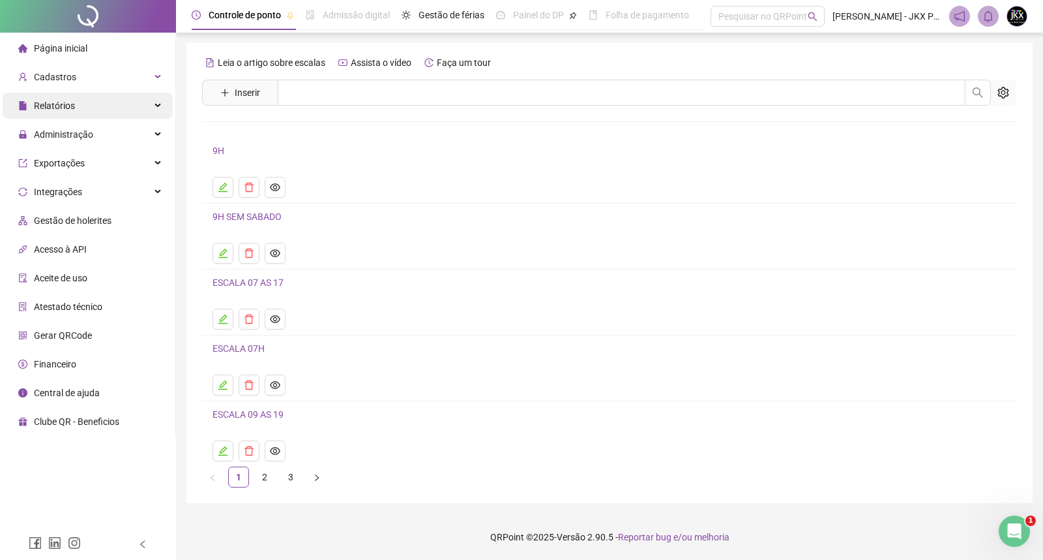
click at [63, 106] on span "Relatórios" at bounding box center [54, 105] width 41 height 10
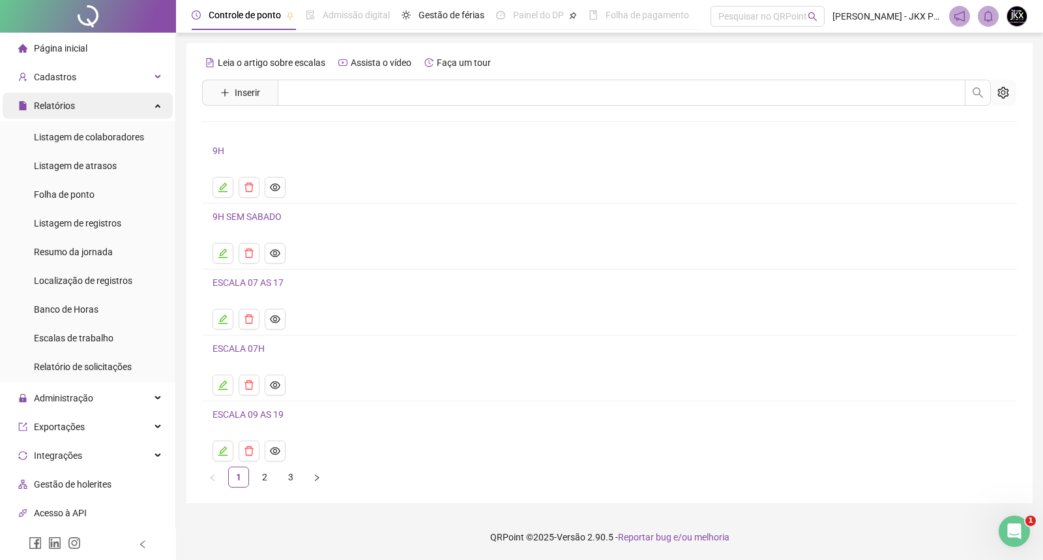
click at [63, 106] on span "Relatórios" at bounding box center [54, 105] width 41 height 10
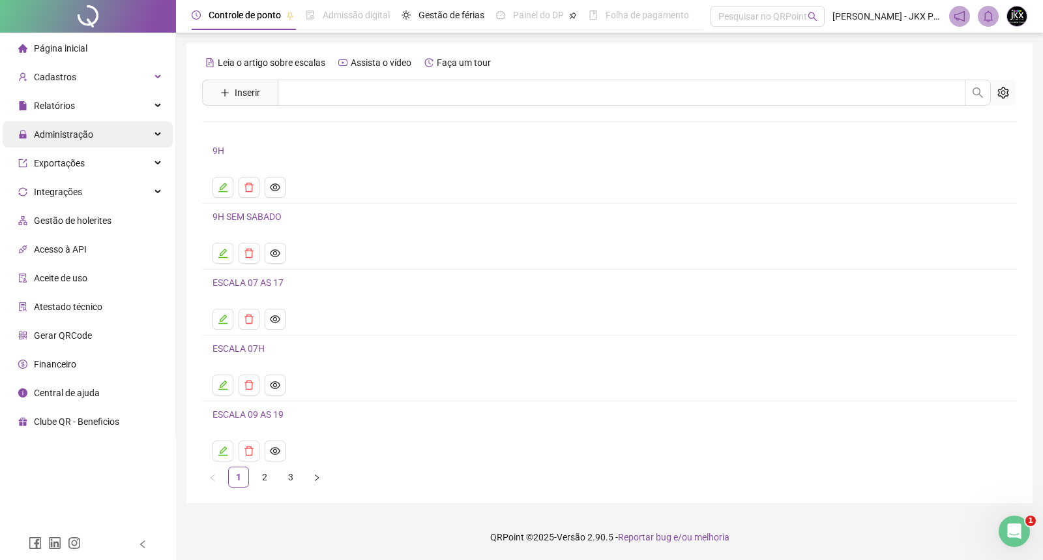
click at [72, 135] on span "Administração" at bounding box center [63, 134] width 59 height 10
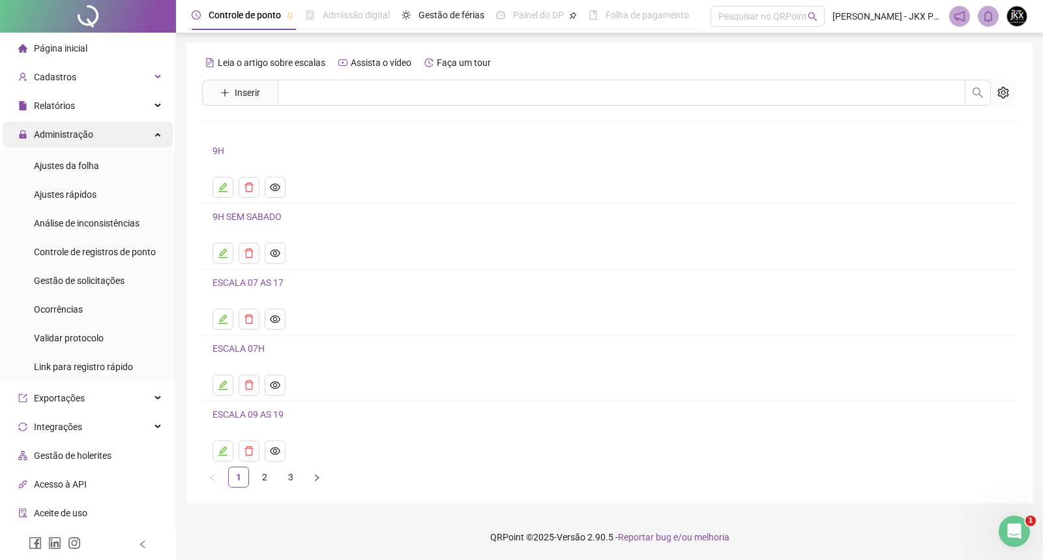
click at [61, 129] on span "Administração" at bounding box center [63, 134] width 59 height 10
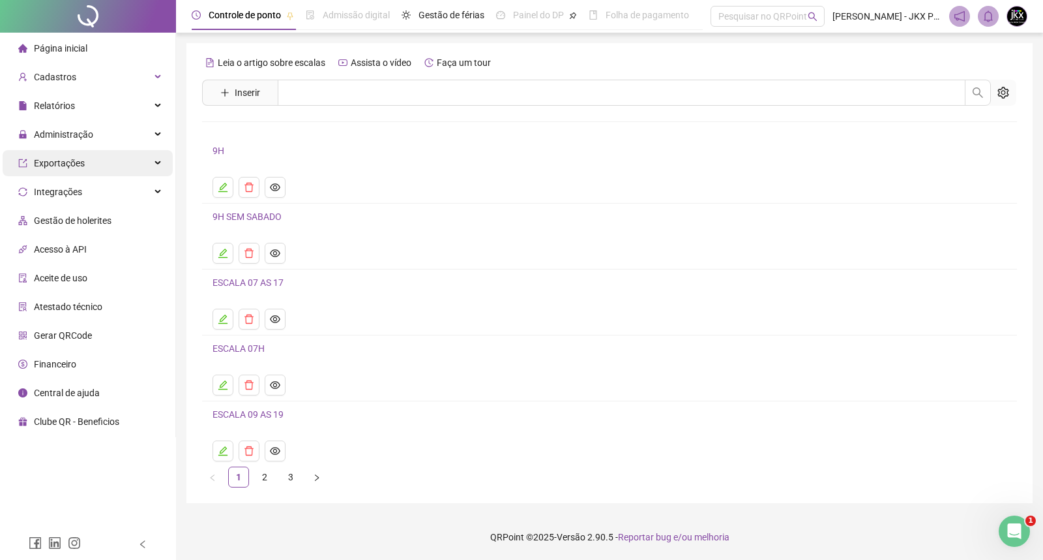
click at [57, 161] on span "Exportações" at bounding box center [59, 163] width 51 height 10
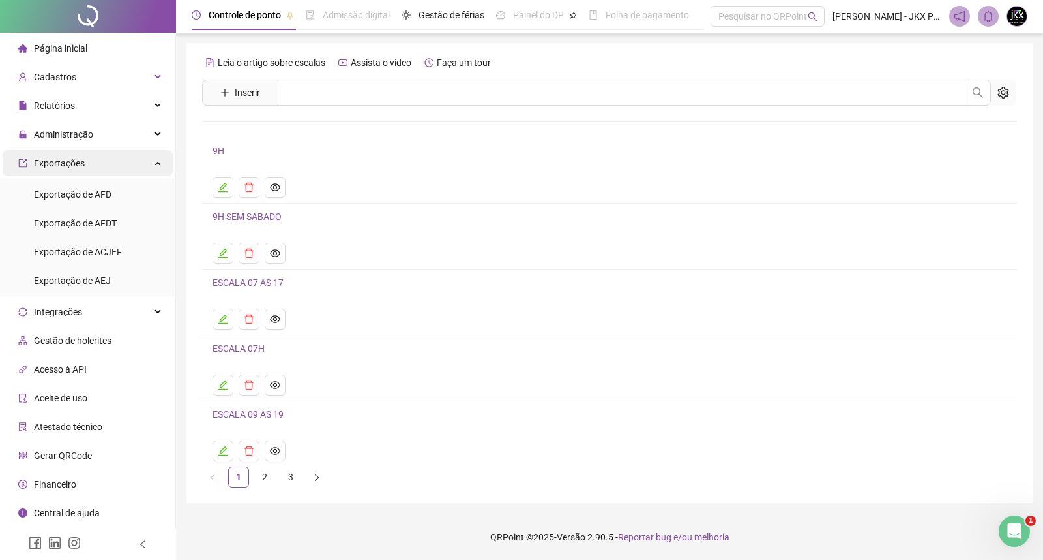
click at [57, 161] on span "Exportações" at bounding box center [59, 163] width 51 height 10
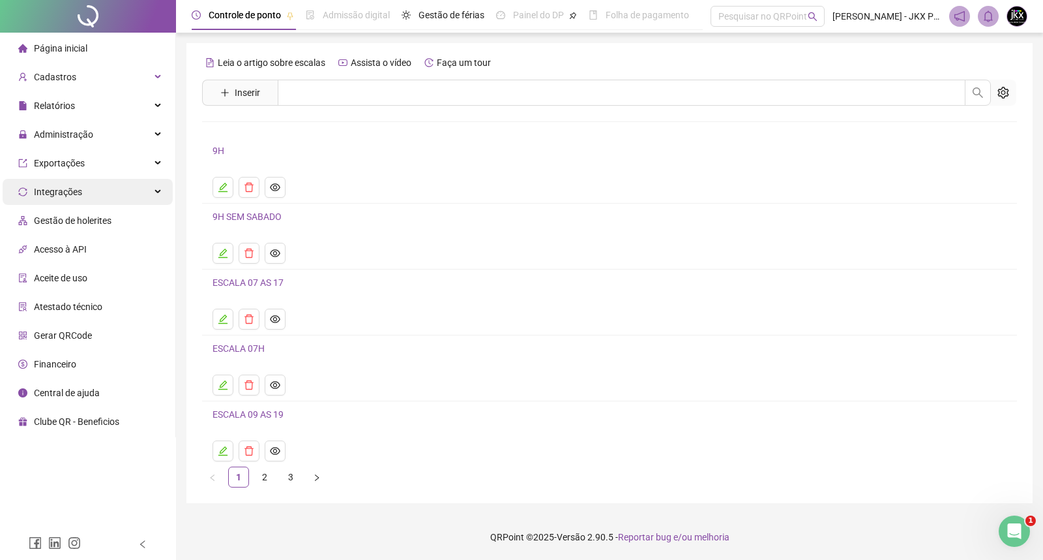
click at [62, 192] on span "Integrações" at bounding box center [58, 192] width 48 height 10
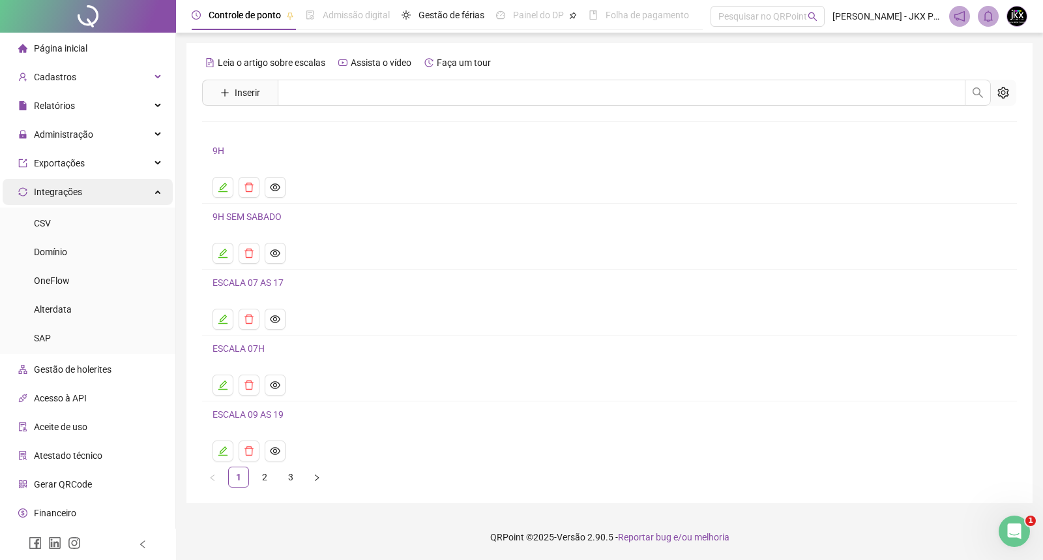
click at [68, 193] on span "Integrações" at bounding box center [58, 192] width 48 height 10
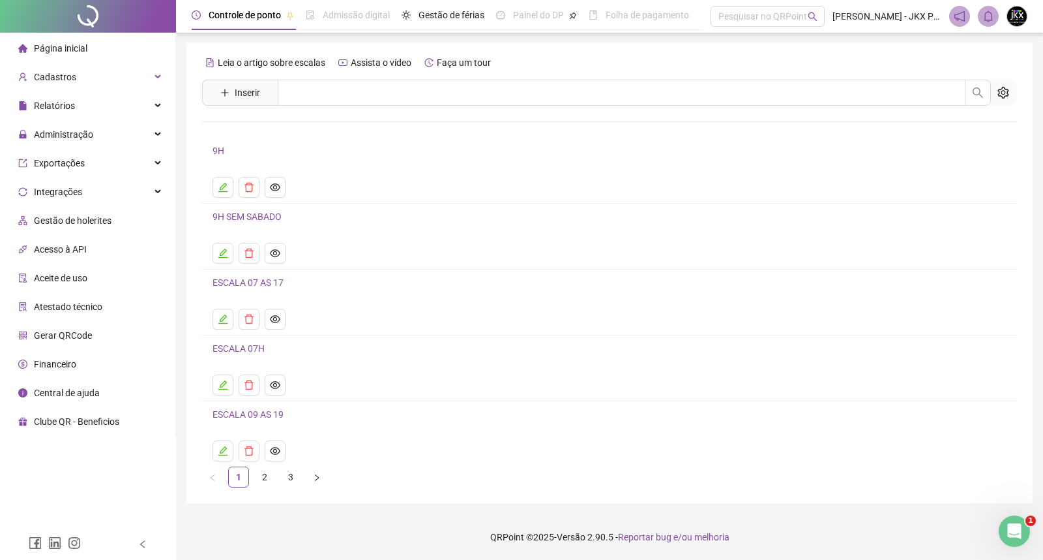
click at [70, 219] on span "Gestão de holerites" at bounding box center [73, 220] width 78 height 10
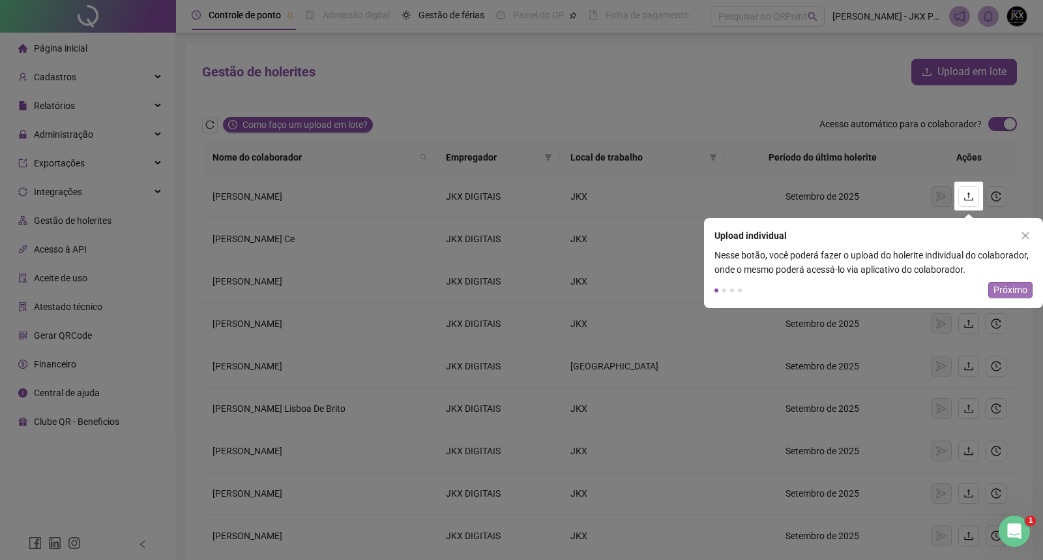
click at [1003, 292] on span "Próximo" at bounding box center [1011, 289] width 34 height 14
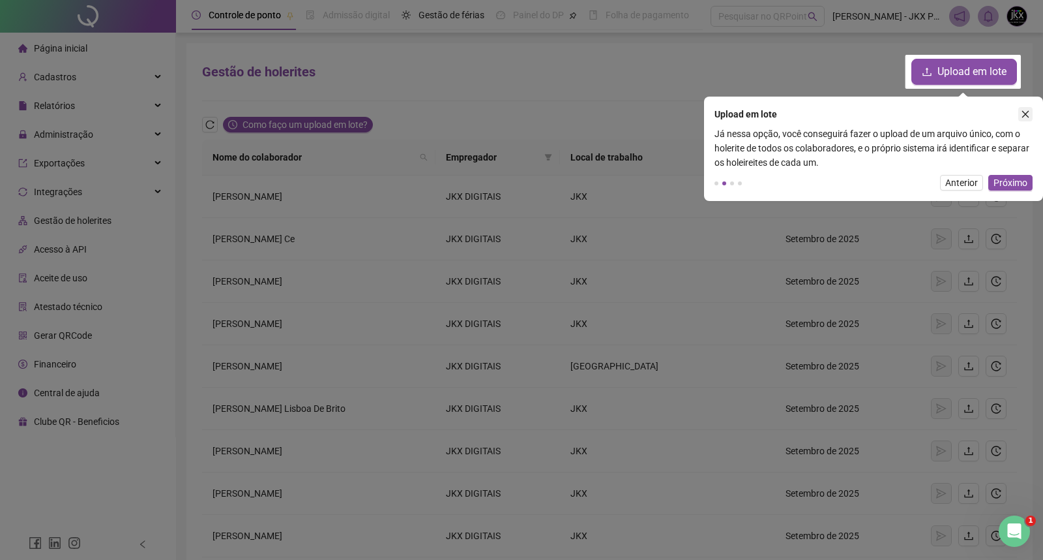
click at [1024, 113] on icon "close" at bounding box center [1025, 114] width 9 height 9
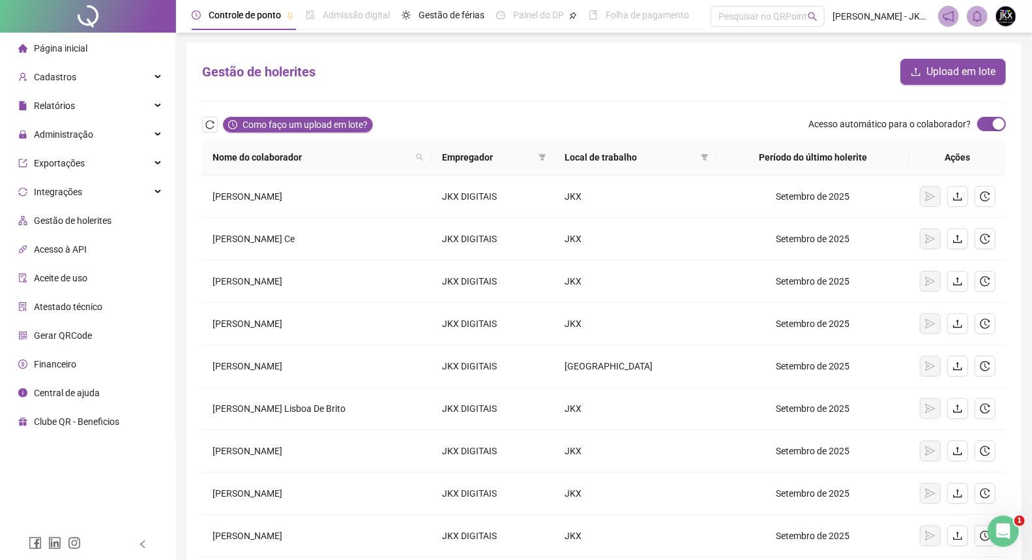
click at [1009, 209] on div "Gestão de holerites Upload em lote Como faço um upload em lote? Acesso automáti…" at bounding box center [604, 347] width 835 height 608
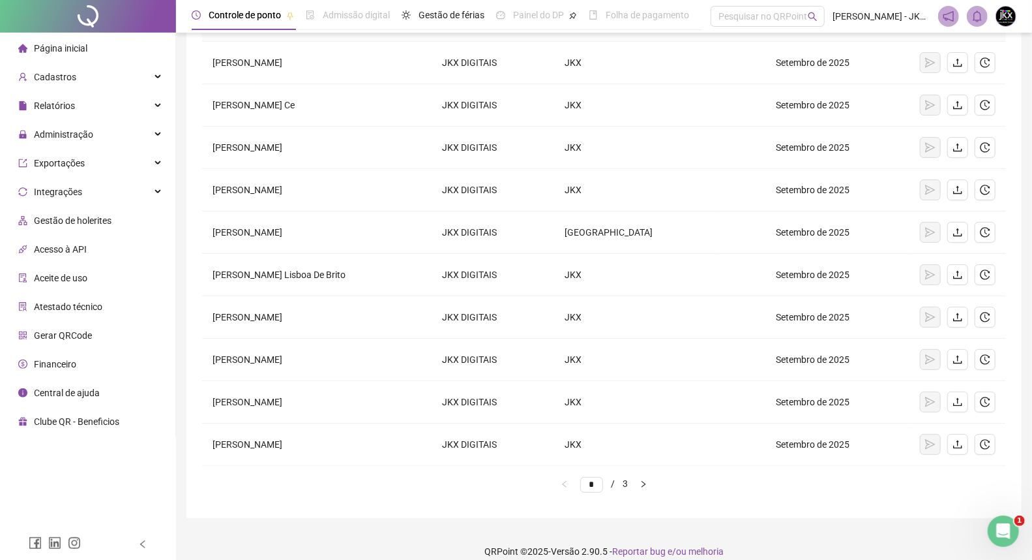
scroll to position [147, 0]
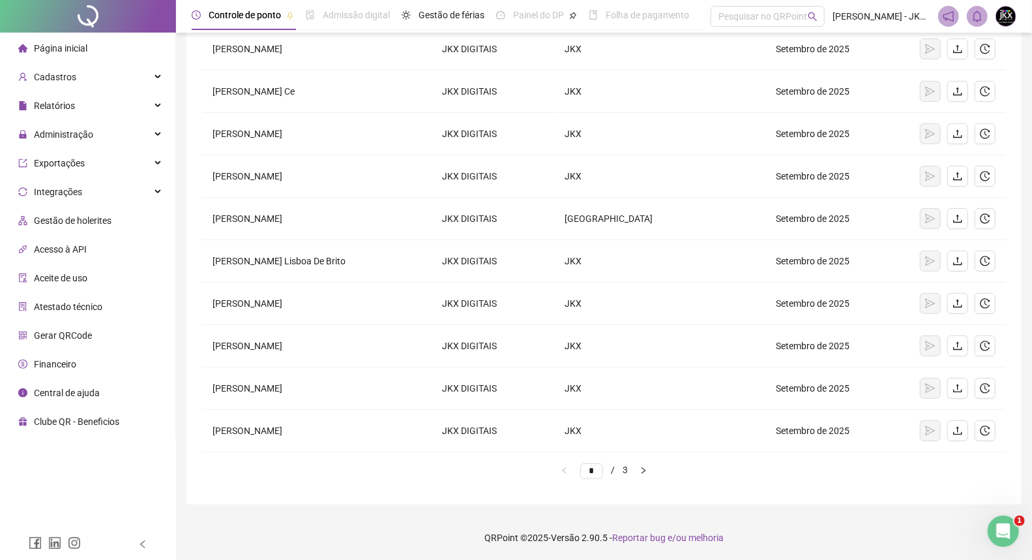
click at [1009, 226] on div "Gestão de holerites Upload em lote Como faço um upload em lote? Acesso automáti…" at bounding box center [604, 200] width 835 height 608
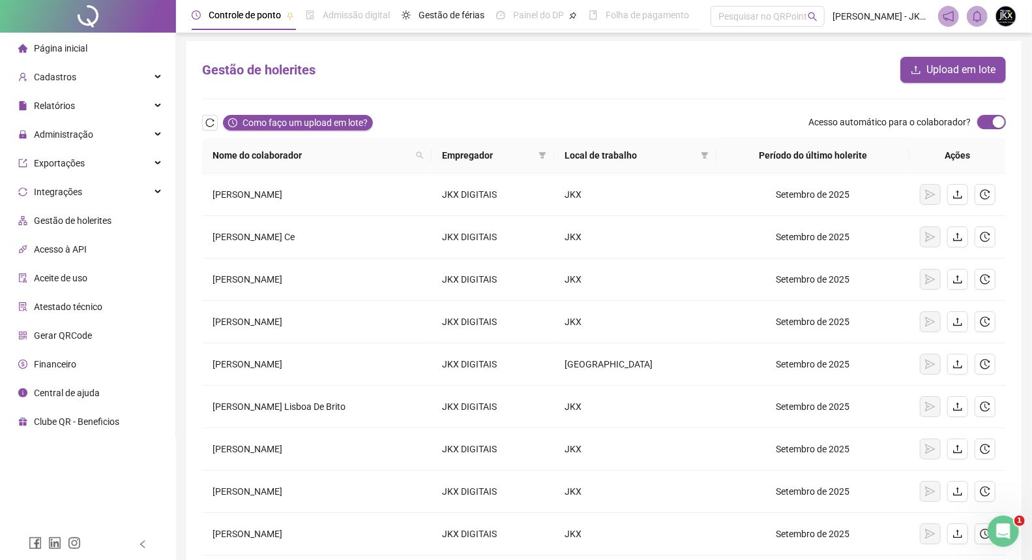
scroll to position [0, 0]
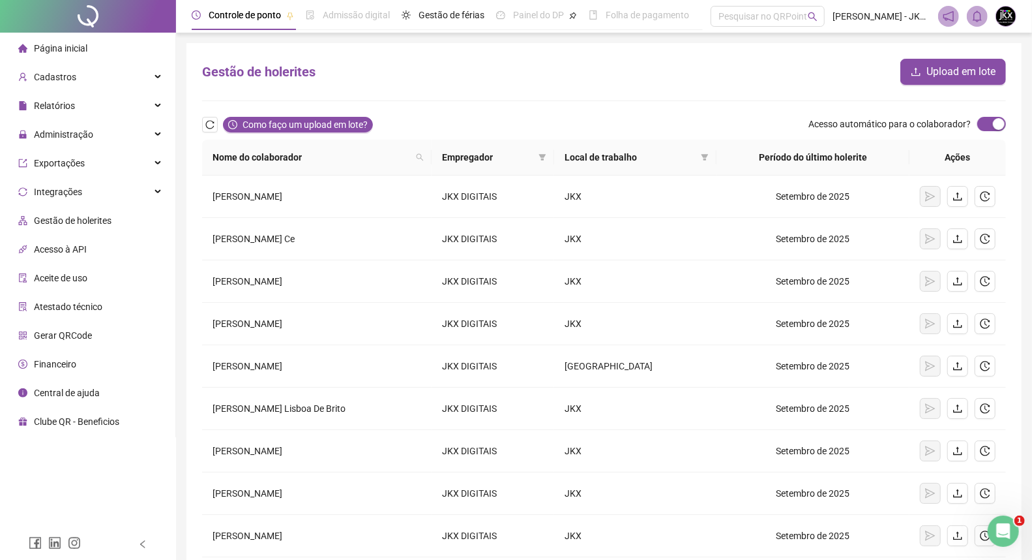
click at [675, 100] on div at bounding box center [604, 100] width 804 height 1
click at [990, 196] on icon "history" at bounding box center [985, 196] width 10 height 10
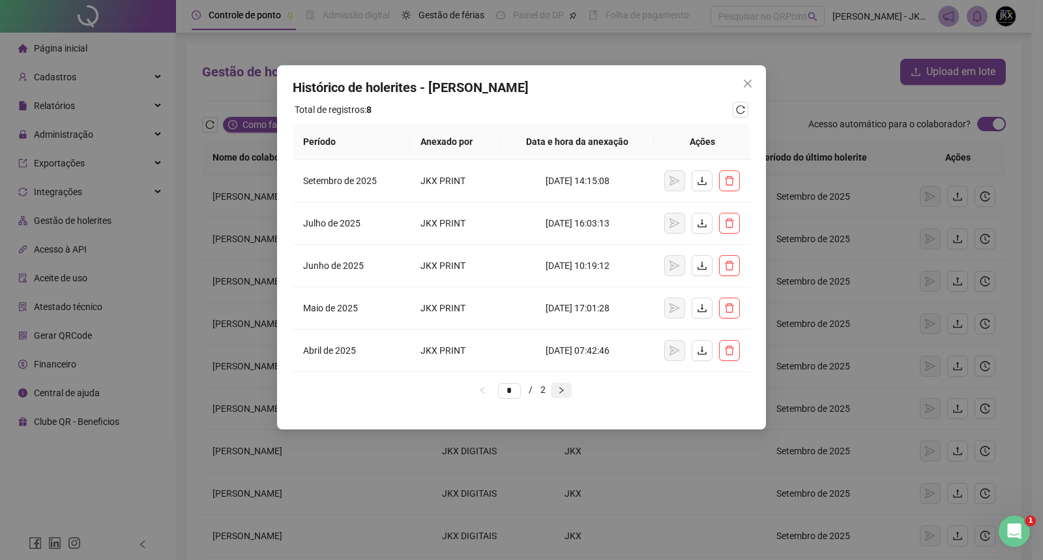
click at [570, 385] on button "button" at bounding box center [561, 390] width 21 height 16
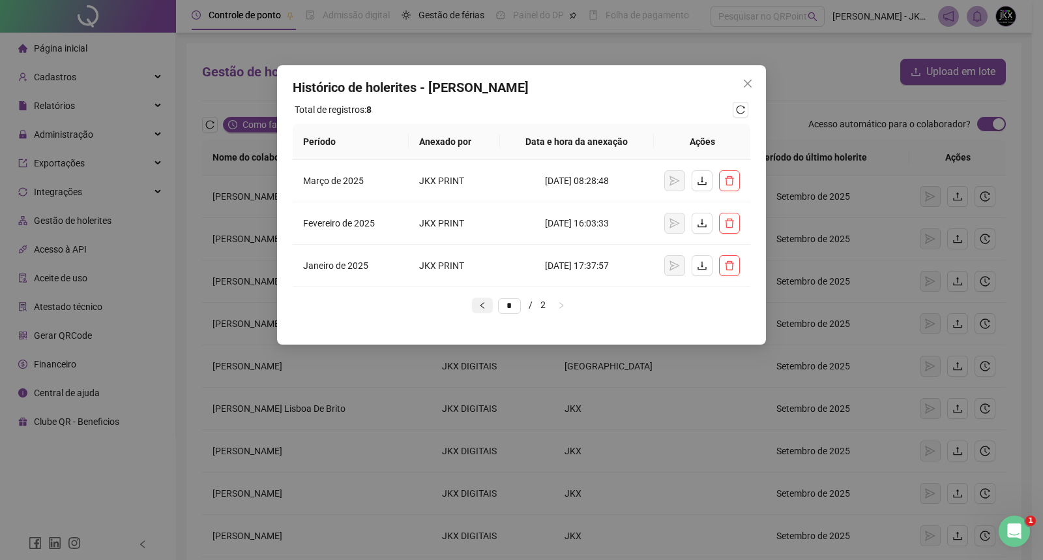
click at [479, 305] on icon "left" at bounding box center [483, 305] width 8 height 8
type input "*"
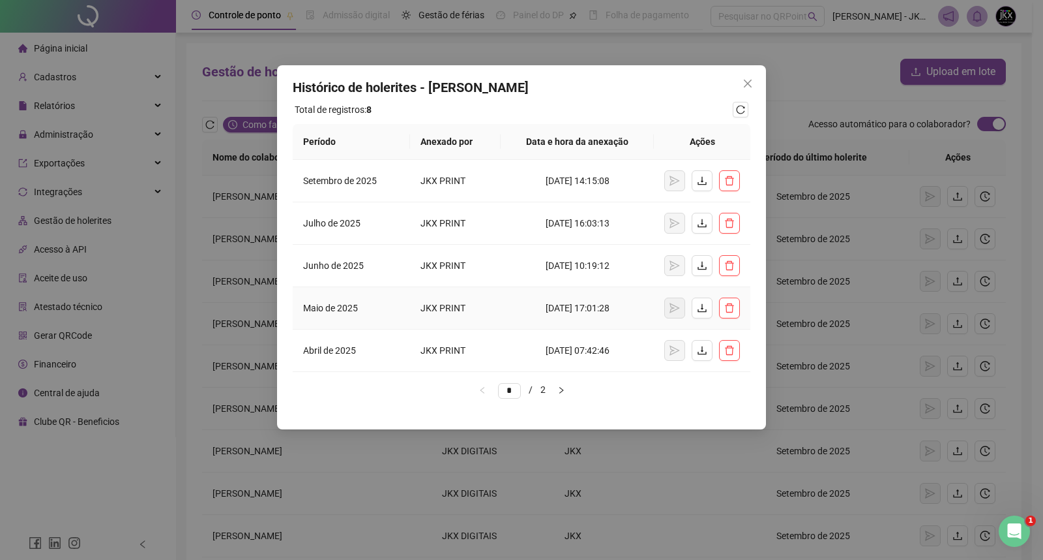
click at [577, 322] on td "[DATE] 17:01:28" at bounding box center [577, 308] width 153 height 42
click at [749, 80] on icon "close" at bounding box center [748, 83] width 10 height 10
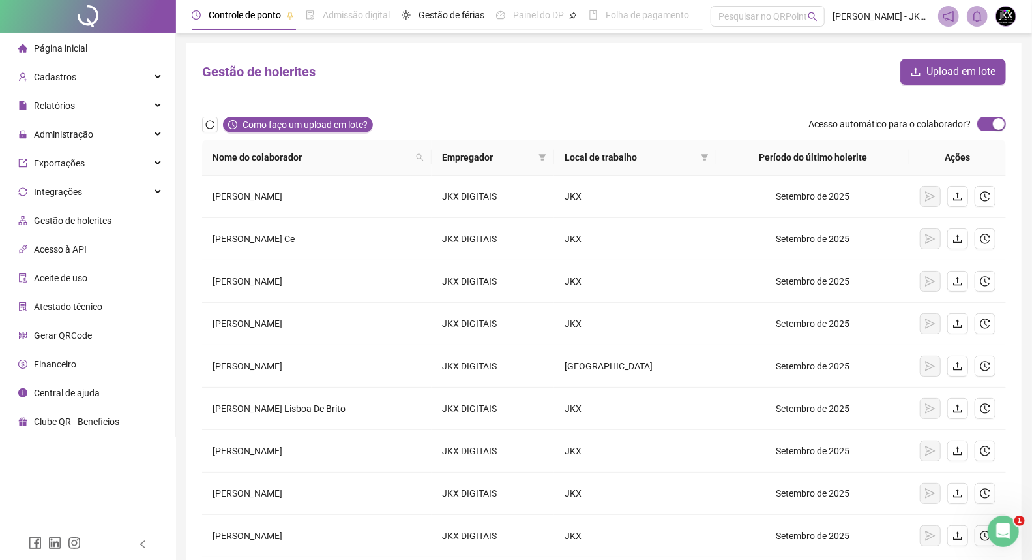
click at [612, 85] on form "Gestão de holerites Upload em lote Como faço um upload em lote? Acesso automáti…" at bounding box center [604, 347] width 804 height 577
click at [464, 120] on div "Como faço um upload em lote? Acesso automático para o colaborador?" at bounding box center [604, 125] width 804 height 16
click at [403, 105] on form "Gestão de holerites Upload em lote Como faço um upload em lote? Acesso automáti…" at bounding box center [604, 347] width 804 height 577
click at [81, 218] on span "Gestão de holerites" at bounding box center [73, 220] width 78 height 10
click at [524, 112] on form "Gestão de holerites Upload em lote Como faço um upload em lote? Acesso automáti…" at bounding box center [604, 347] width 804 height 577
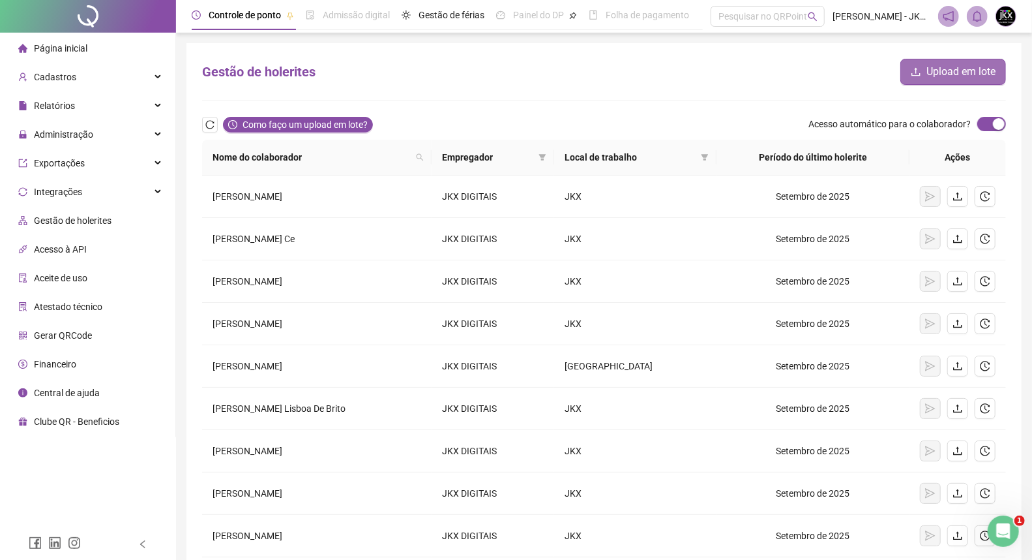
click at [924, 81] on button "Upload em lote" at bounding box center [954, 72] width 106 height 26
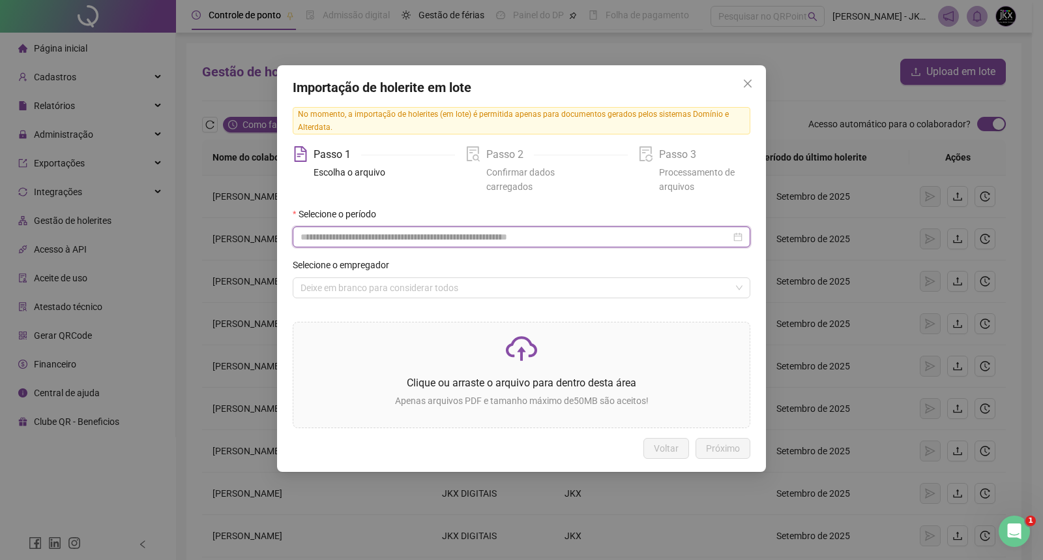
click at [370, 241] on input at bounding box center [516, 237] width 430 height 14
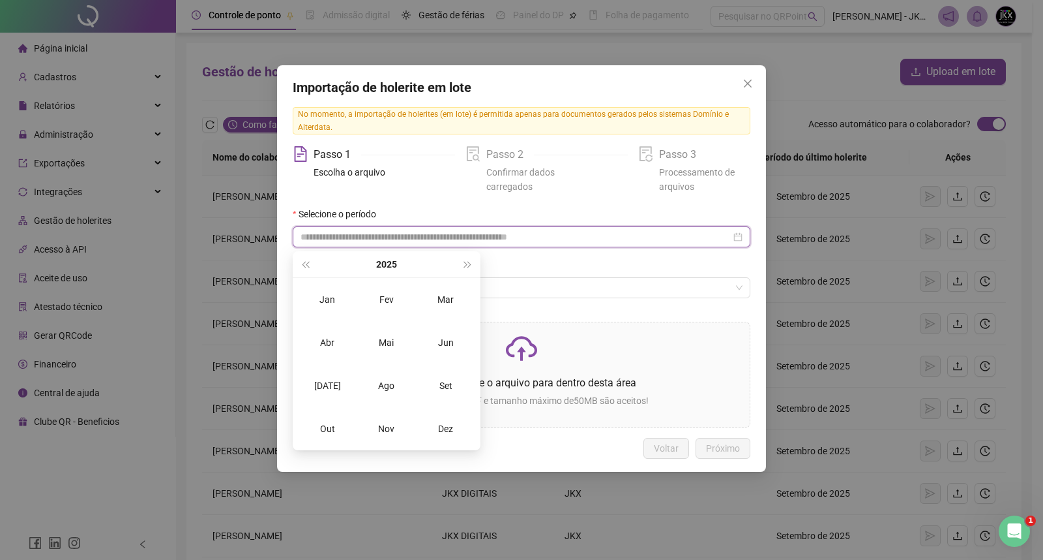
click at [370, 241] on input at bounding box center [516, 237] width 430 height 14
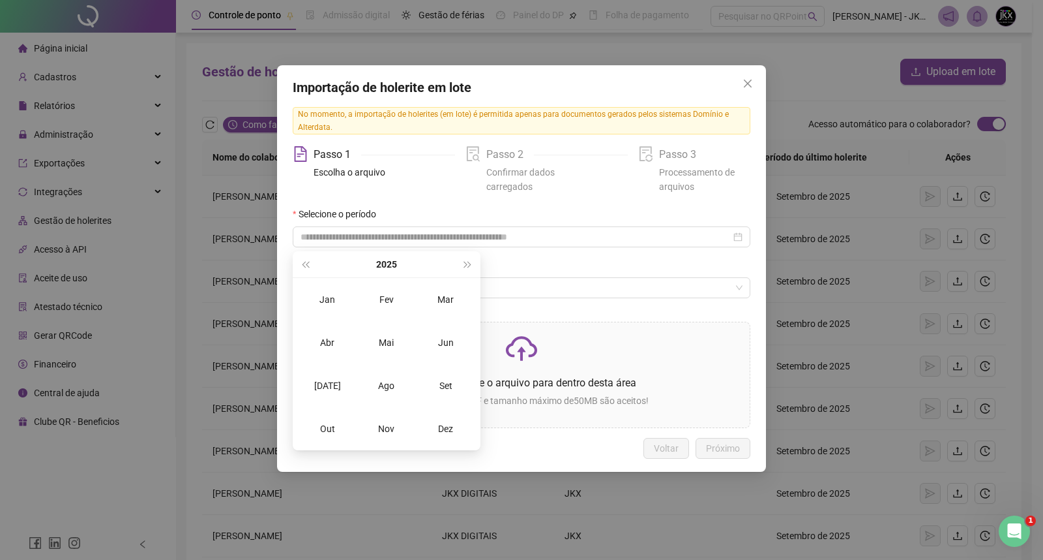
click at [525, 259] on div "Selecione o empregador" at bounding box center [522, 268] width 458 height 20
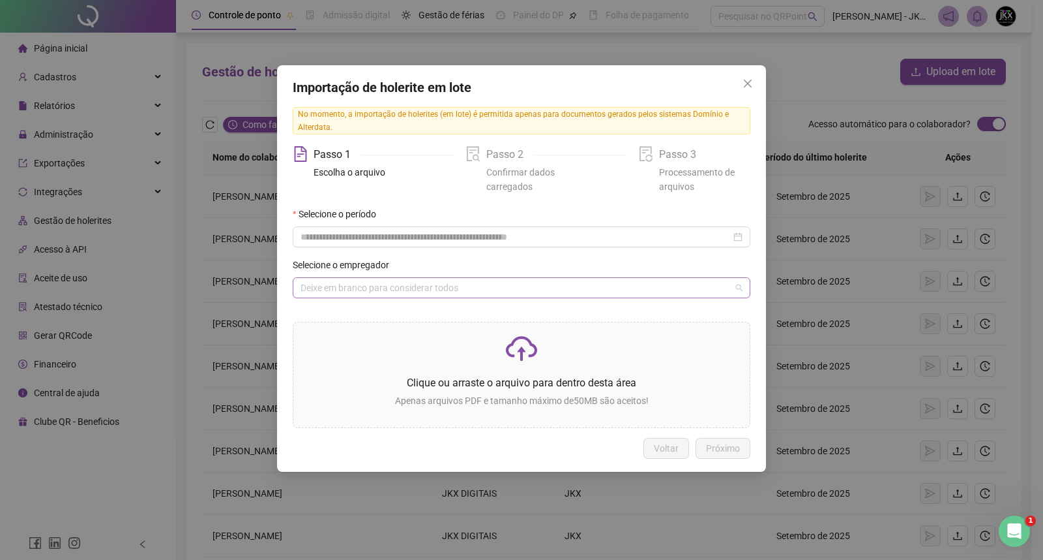
click at [380, 288] on input "search" at bounding box center [516, 288] width 430 height 20
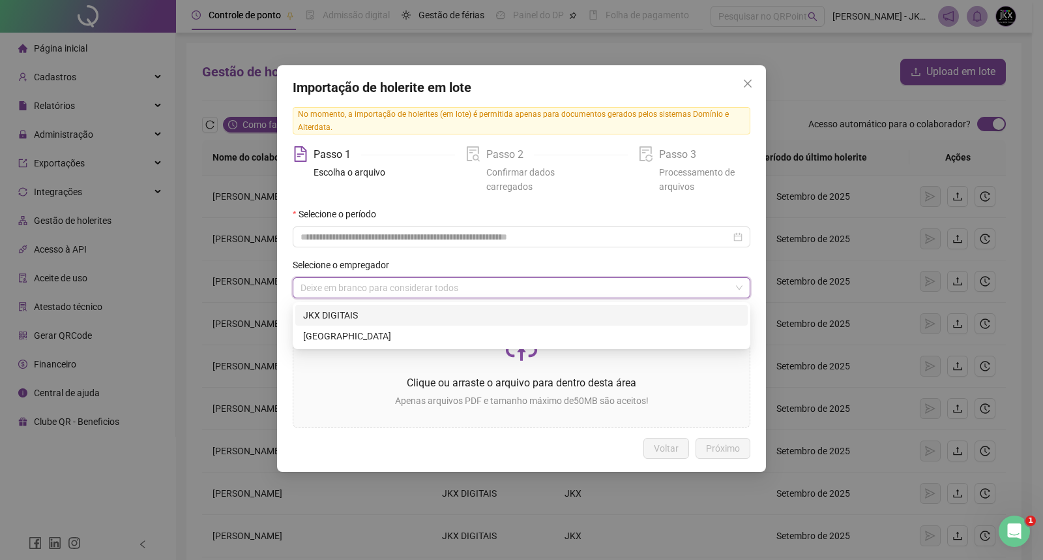
click at [432, 269] on div "Selecione o empregador" at bounding box center [522, 268] width 458 height 20
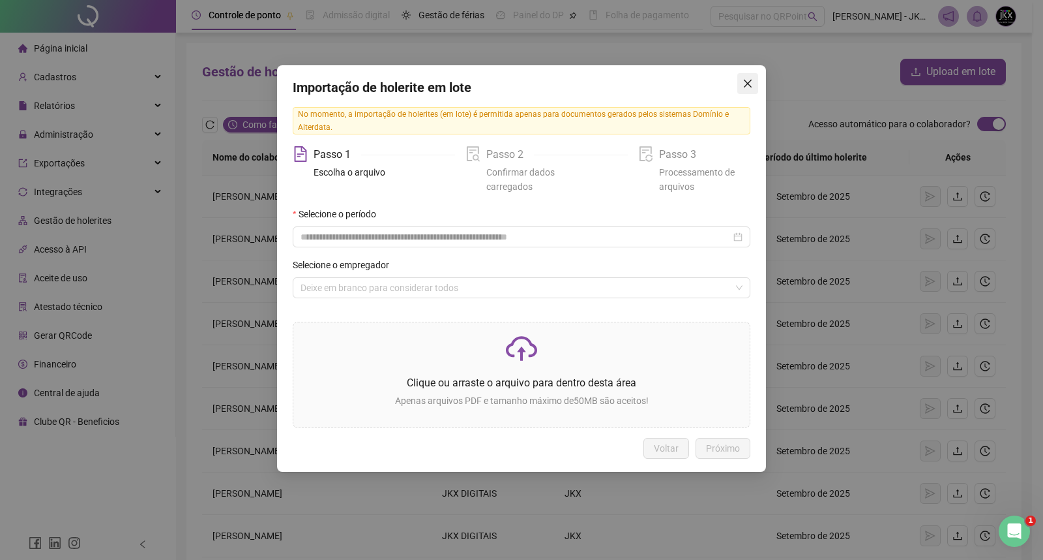
click at [745, 82] on icon "close" at bounding box center [748, 83] width 10 height 10
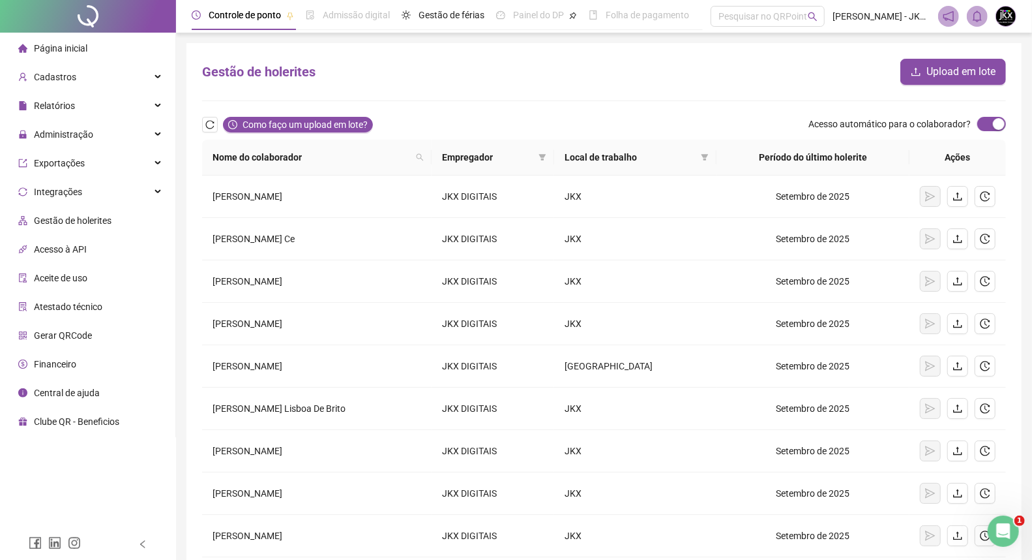
click at [557, 96] on form "Gestão de holerites Upload em lote Como faço um upload em lote? Acesso automáti…" at bounding box center [604, 347] width 804 height 577
click at [443, 105] on form "Gestão de holerites Upload em lote Como faço um upload em lote? Acesso automáti…" at bounding box center [604, 347] width 804 height 577
click at [235, 82] on div "Gestão de holerites Upload em lote" at bounding box center [604, 72] width 804 height 26
click at [243, 85] on form "Gestão de holerites Upload em lote Como faço um upload em lote? Acesso automáti…" at bounding box center [604, 347] width 804 height 577
